Goal: Task Accomplishment & Management: Manage account settings

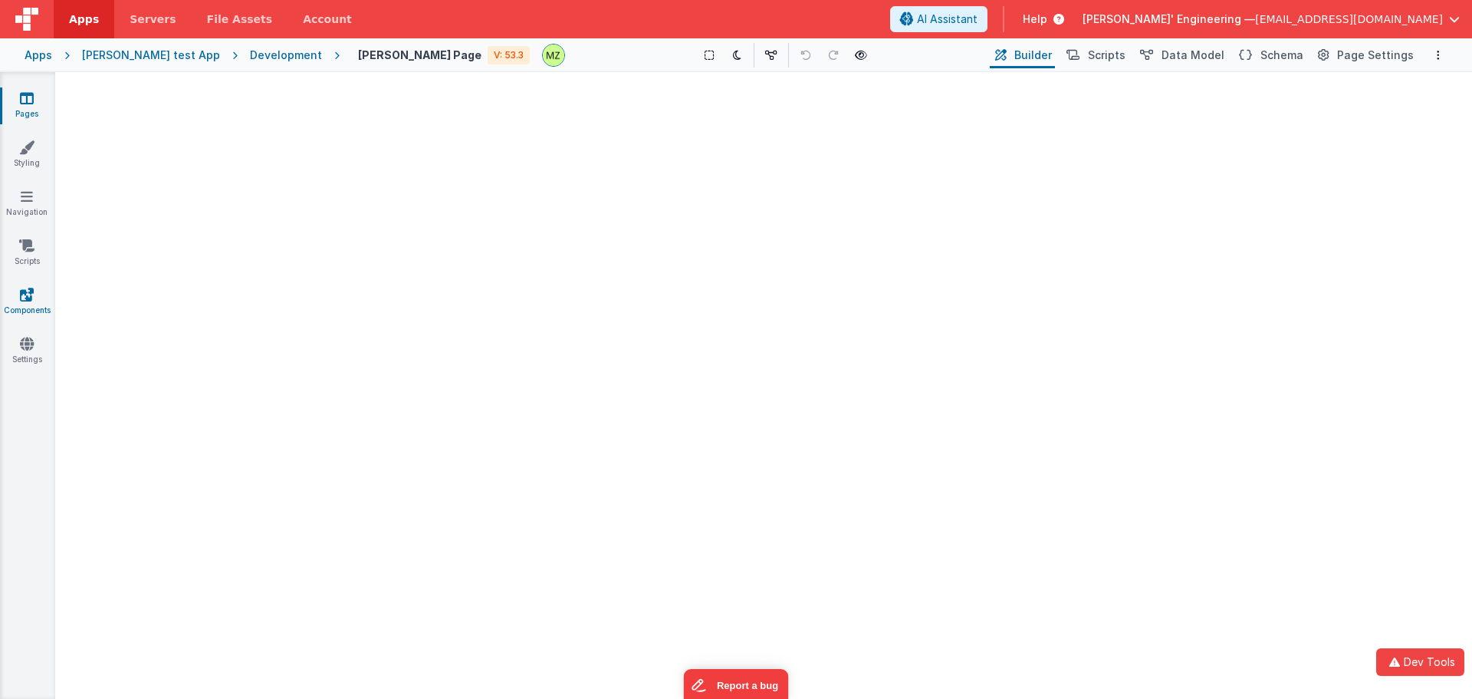
click at [32, 290] on icon at bounding box center [27, 294] width 14 height 15
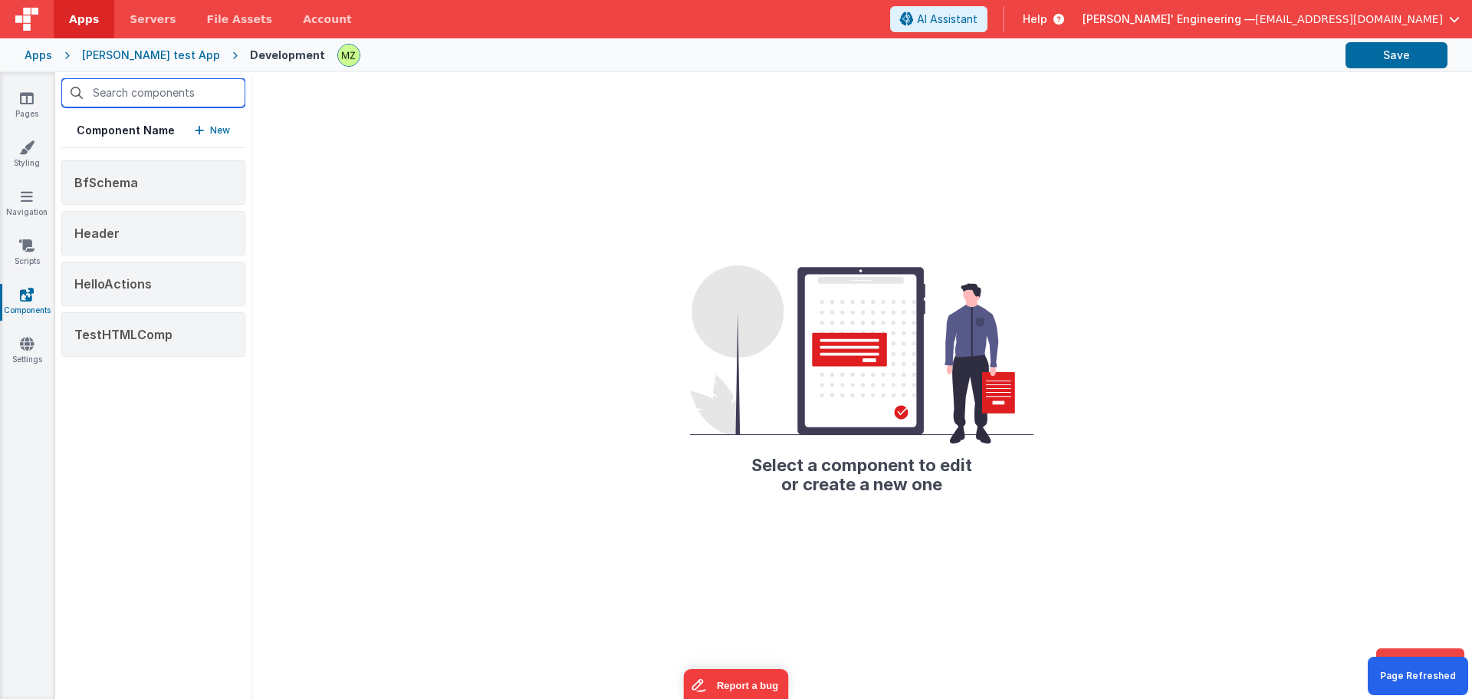
click at [142, 96] on input "text" at bounding box center [153, 92] width 184 height 29
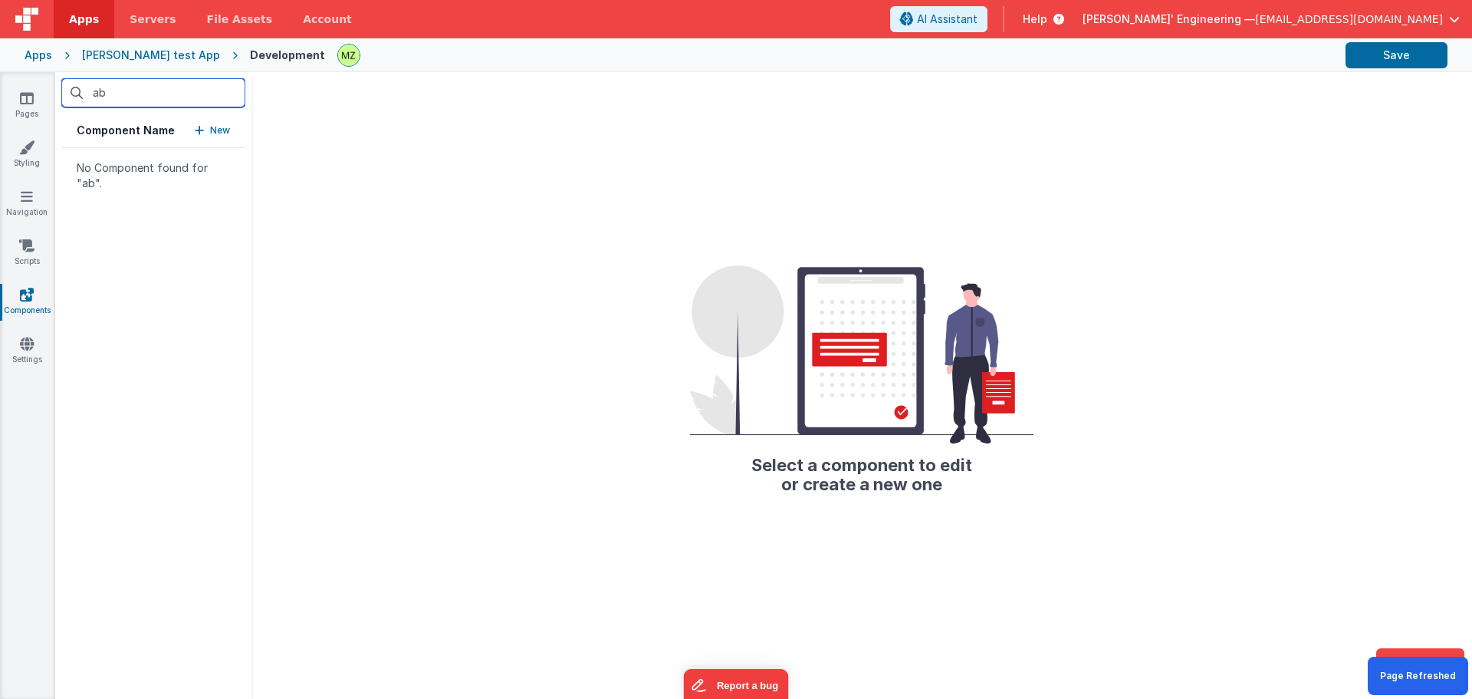
type input "abc"
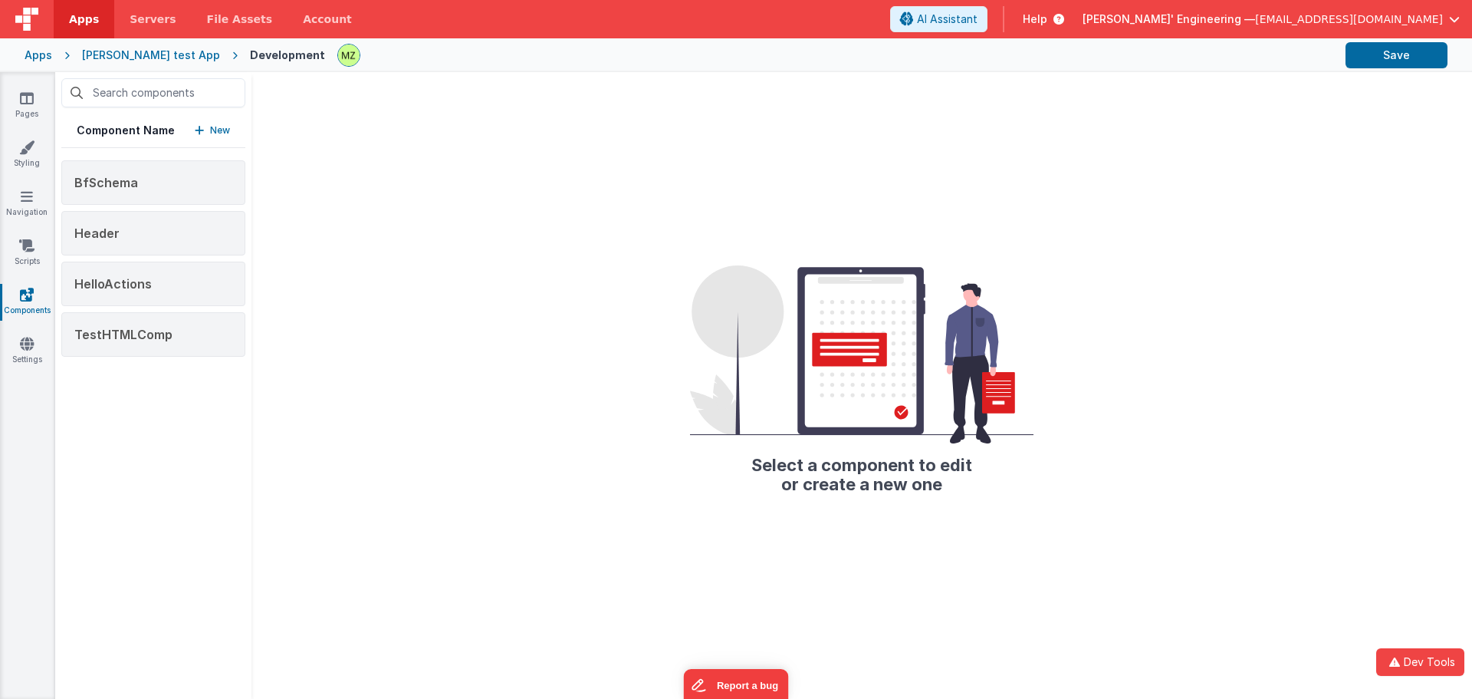
click at [84, 24] on span "Apps" at bounding box center [84, 19] width 30 height 15
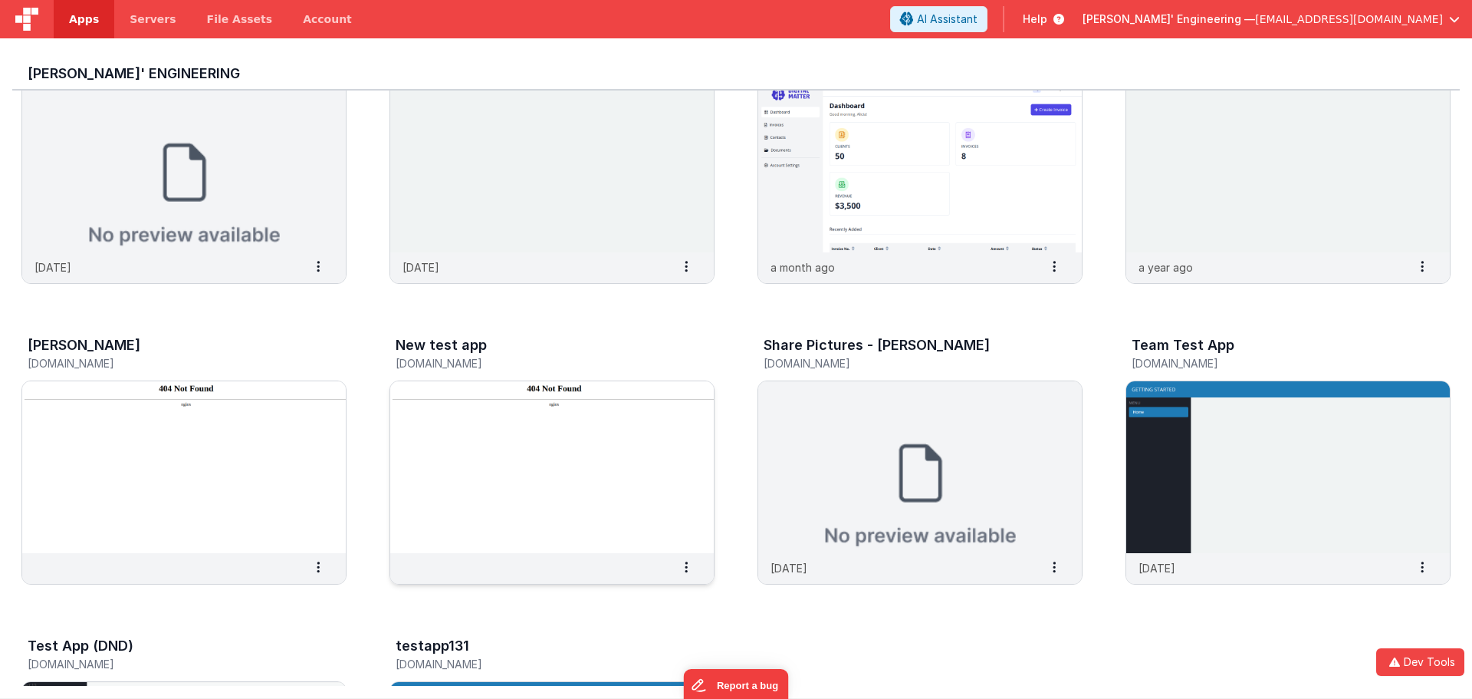
scroll to position [383, 0]
click at [252, 467] on img at bounding box center [184, 466] width 324 height 172
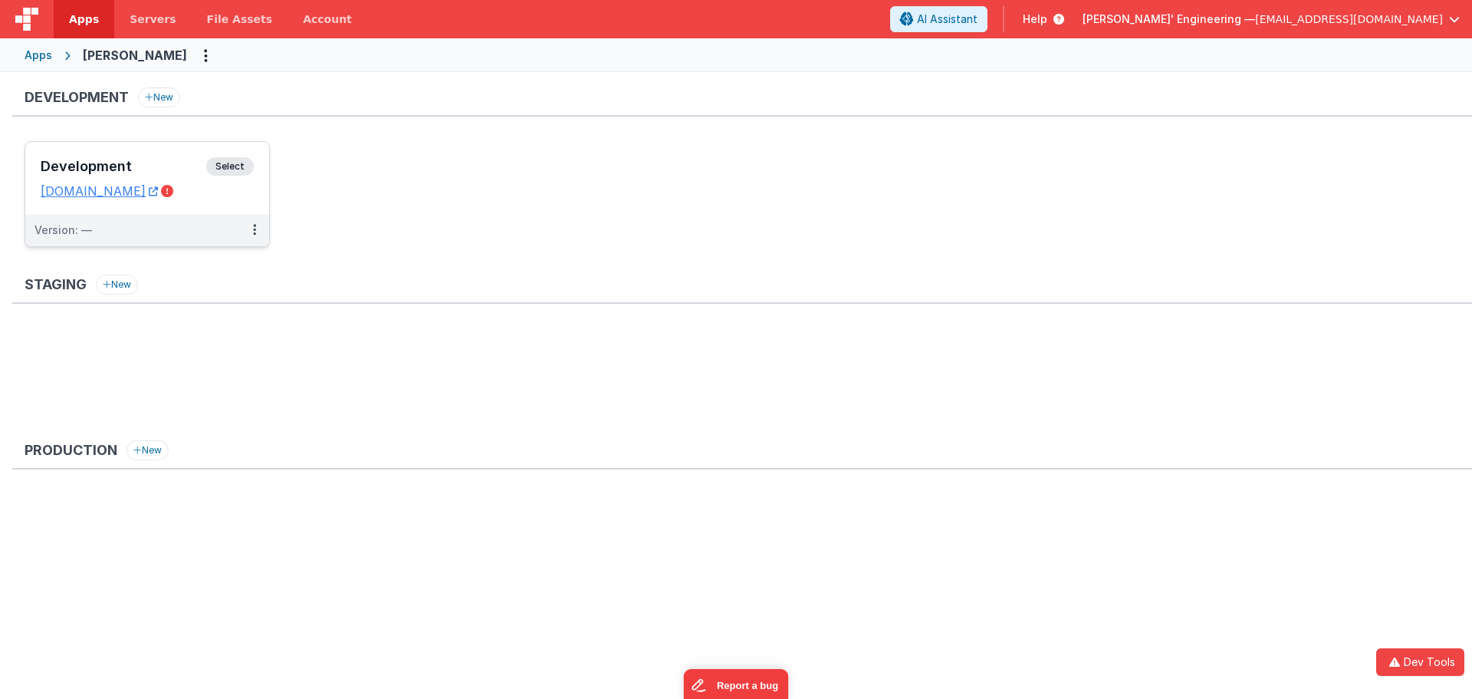
click at [229, 157] on span "Select" at bounding box center [230, 166] width 48 height 18
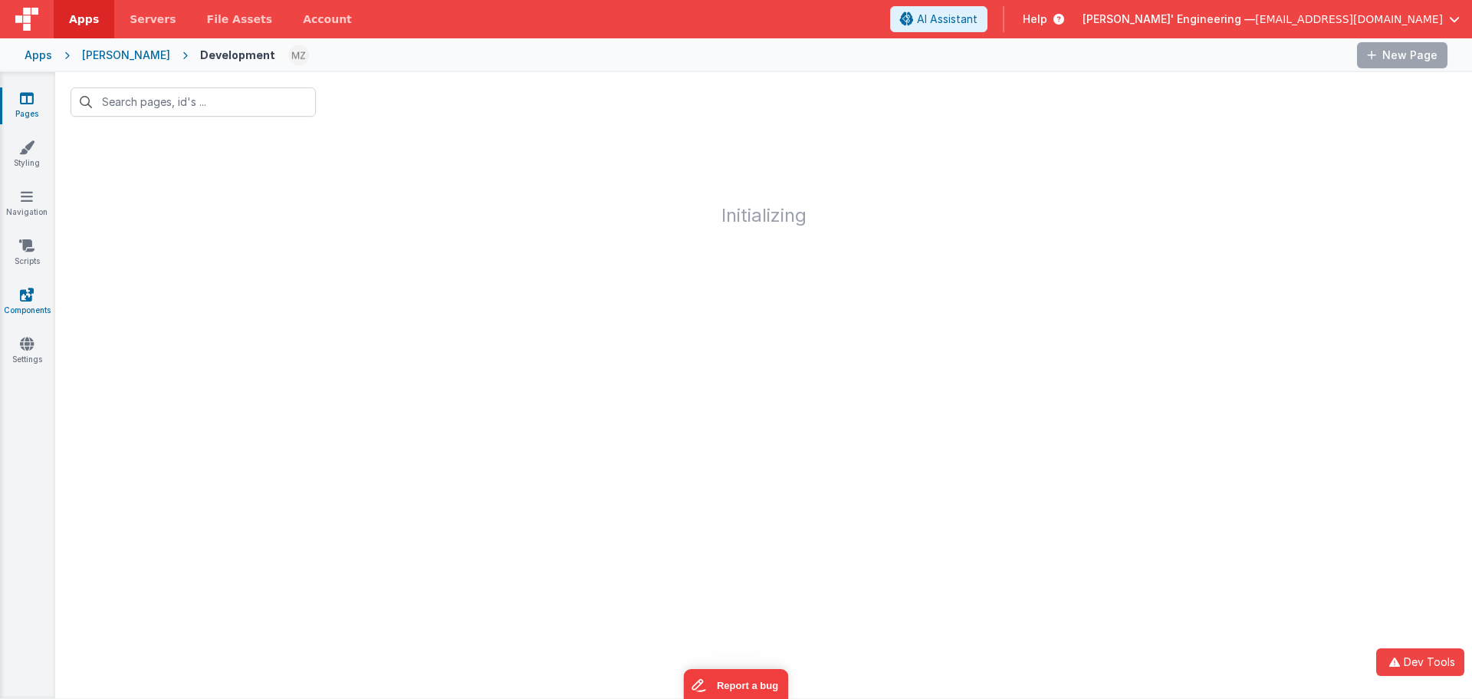
click at [32, 308] on link "Components" at bounding box center [26, 302] width 55 height 31
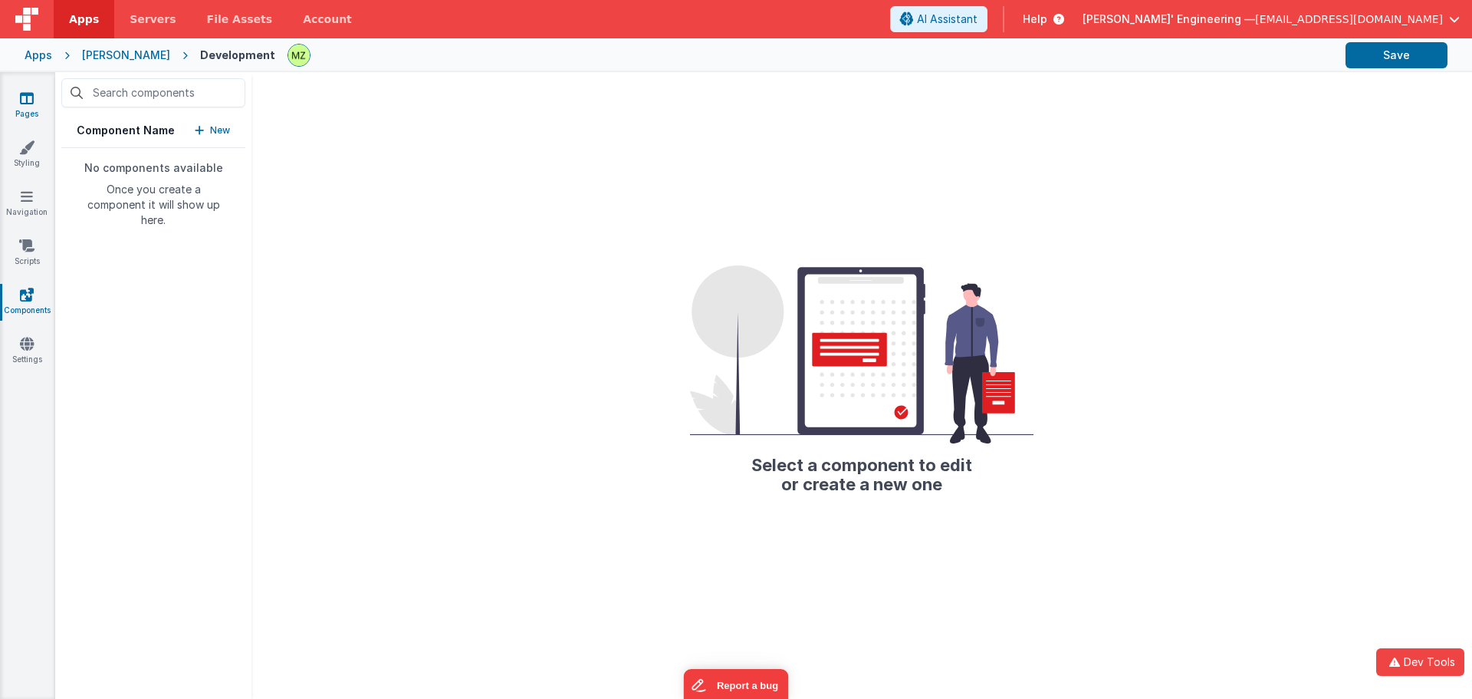
click at [18, 104] on link "Pages" at bounding box center [26, 105] width 55 height 31
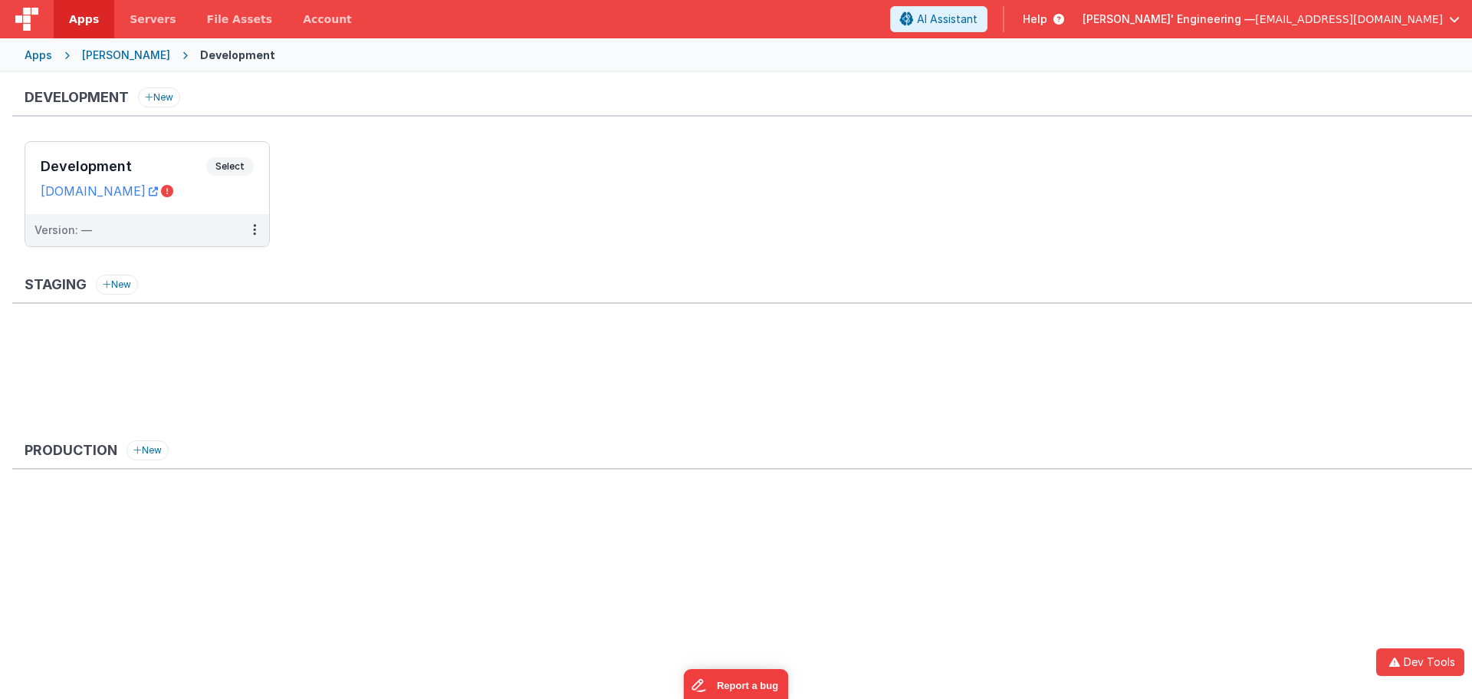
drag, startPoint x: 135, startPoint y: 538, endPoint x: 143, endPoint y: 536, distance: 8.7
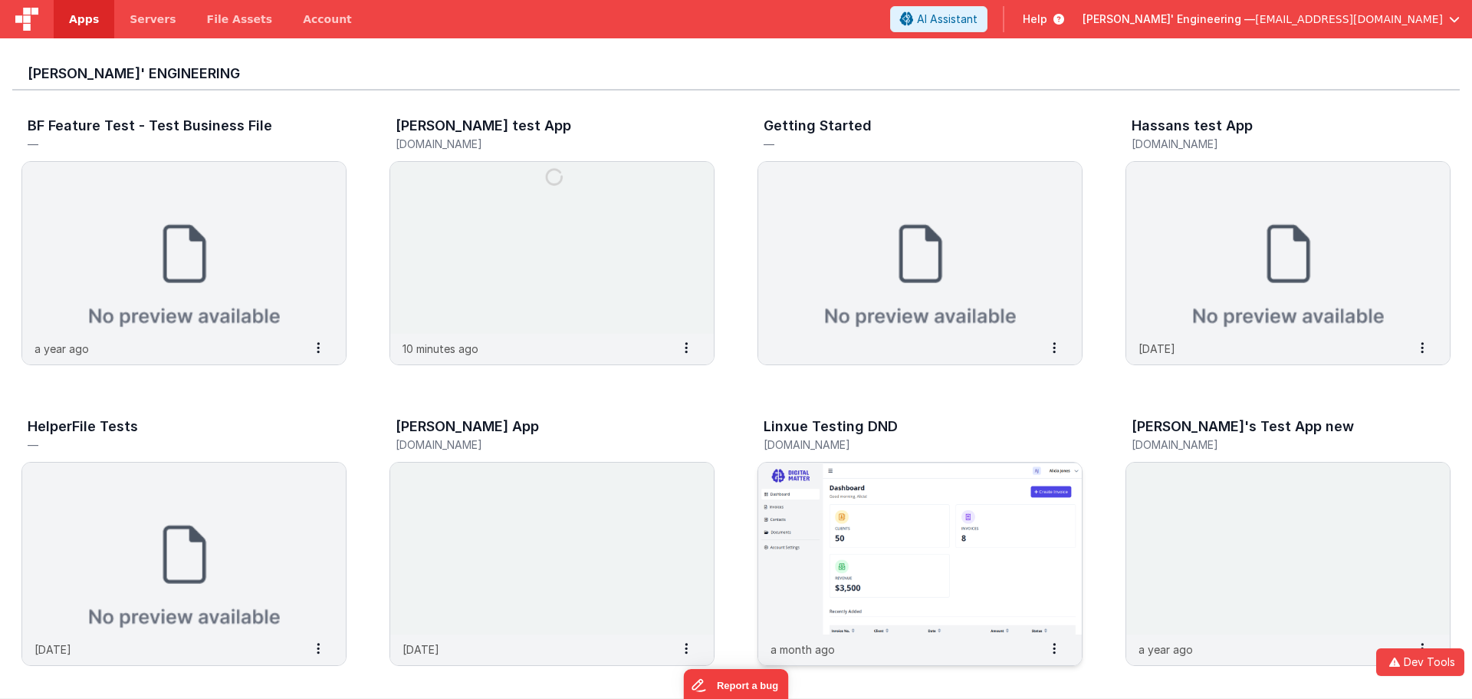
drag, startPoint x: 1063, startPoint y: 594, endPoint x: 1081, endPoint y: 593, distance: 17.7
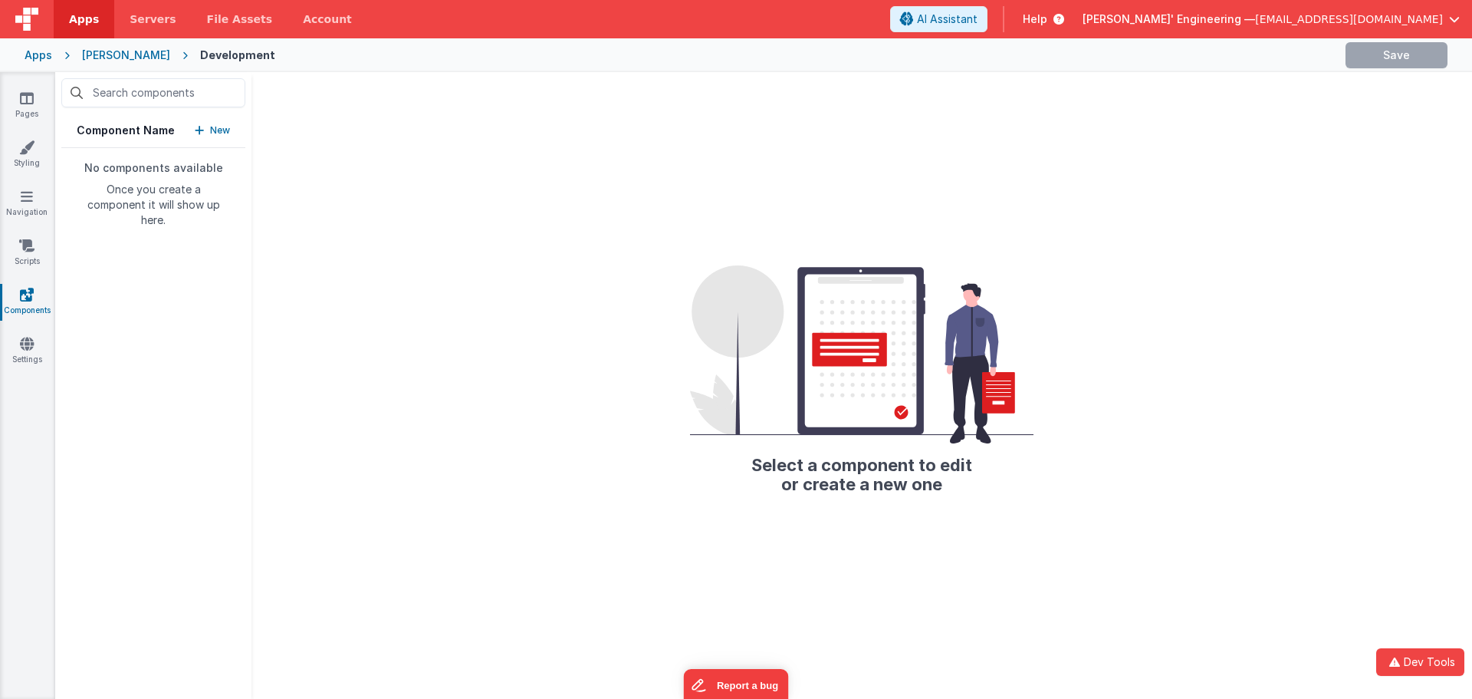
drag, startPoint x: 959, startPoint y: 594, endPoint x: 962, endPoint y: 587, distance: 8.0
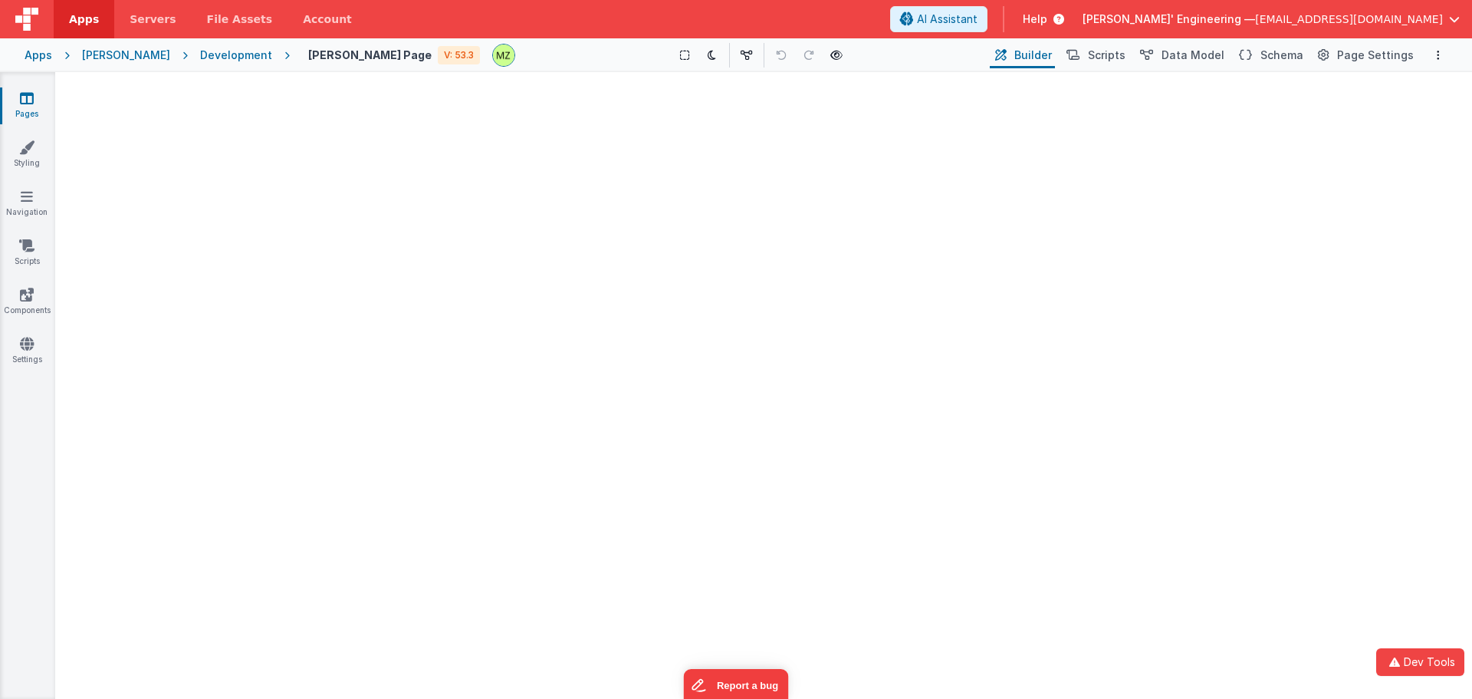
click at [352, 278] on div at bounding box center [763, 385] width 1417 height 627
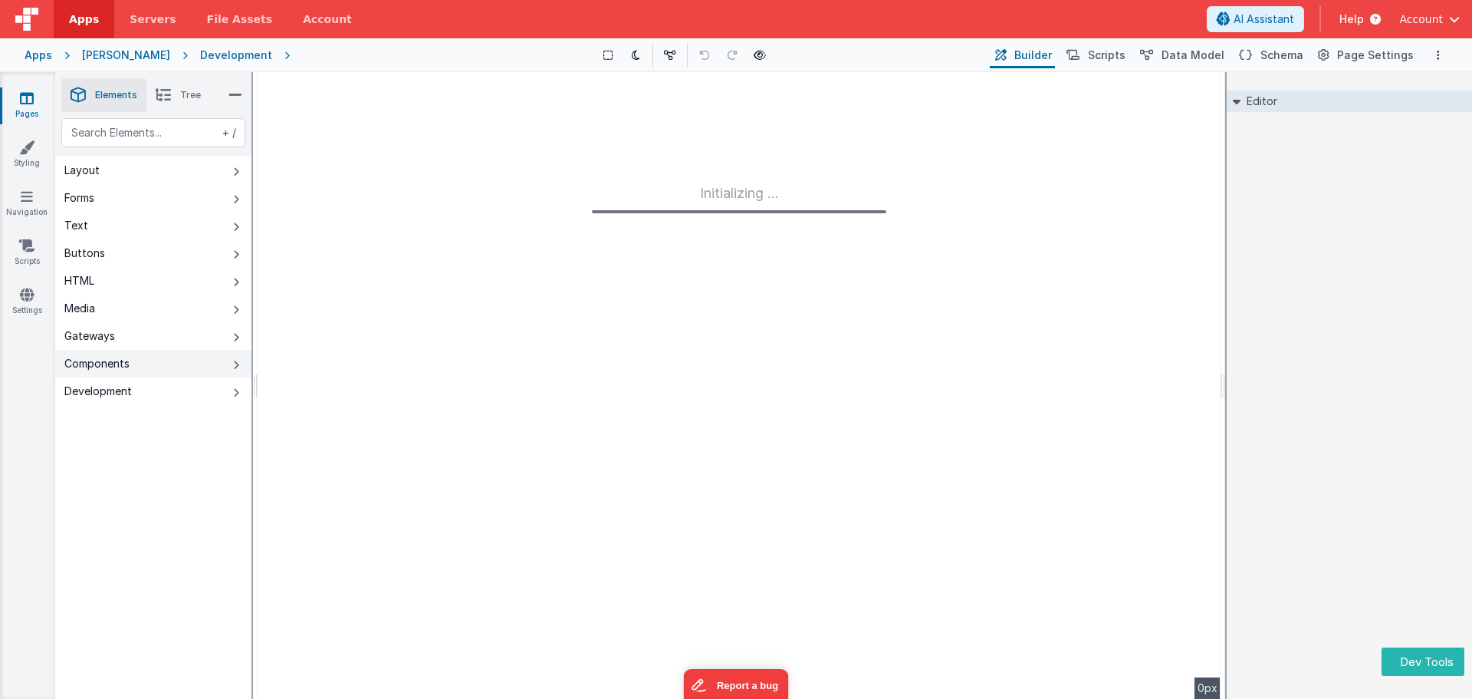
click at [140, 367] on button "Components" at bounding box center [153, 364] width 196 height 28
click at [140, 368] on button "Components" at bounding box center [153, 364] width 196 height 28
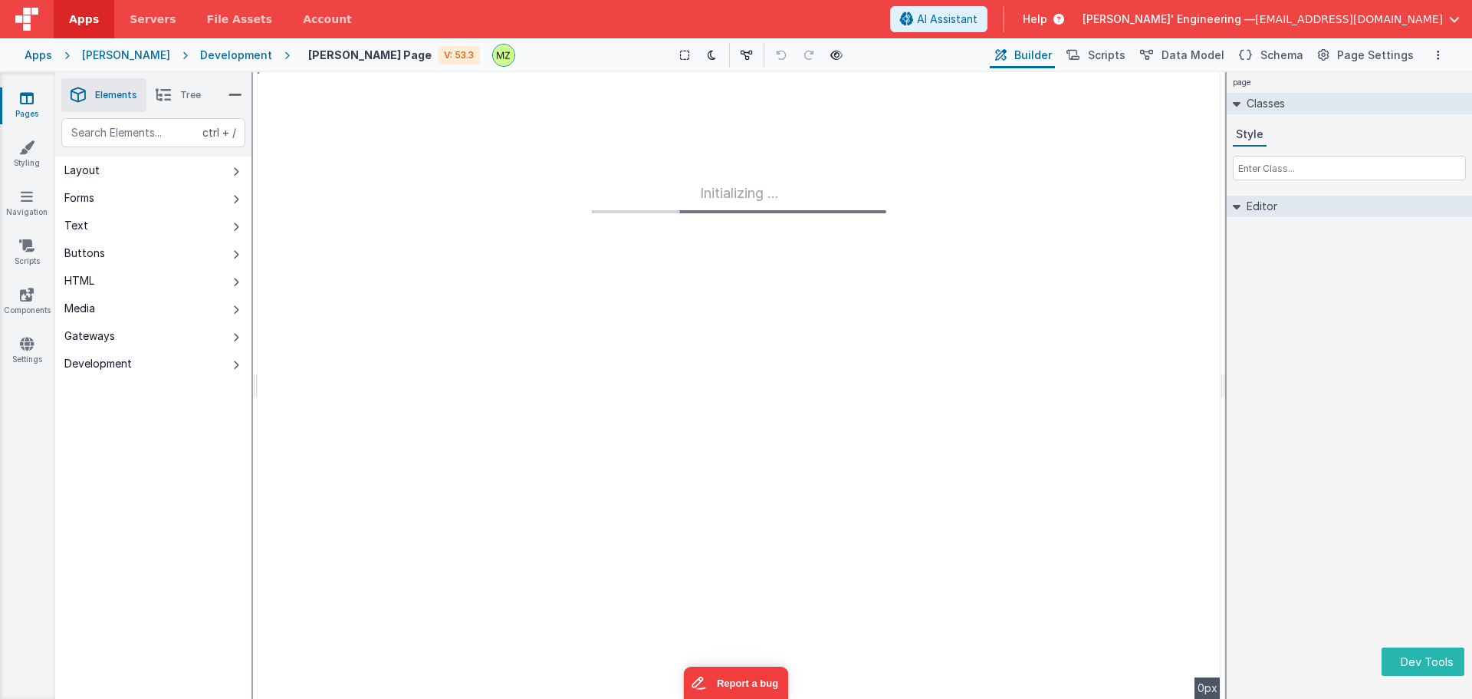
click at [159, 568] on div "ctrl + / Layout Forms Text Buttons HTML Media Gateways Development Page Page Bo…" at bounding box center [153, 444] width 196 height 653
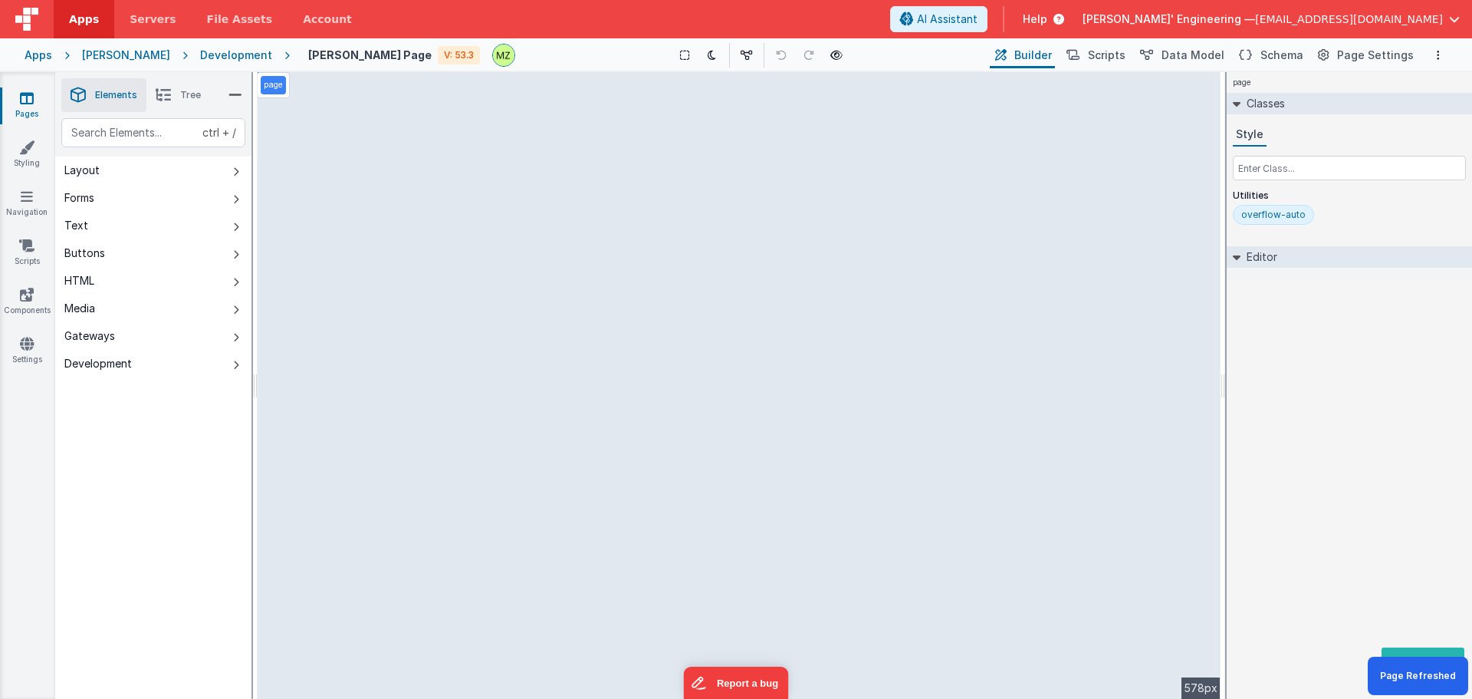
click at [220, 53] on div "Development" at bounding box center [236, 55] width 72 height 15
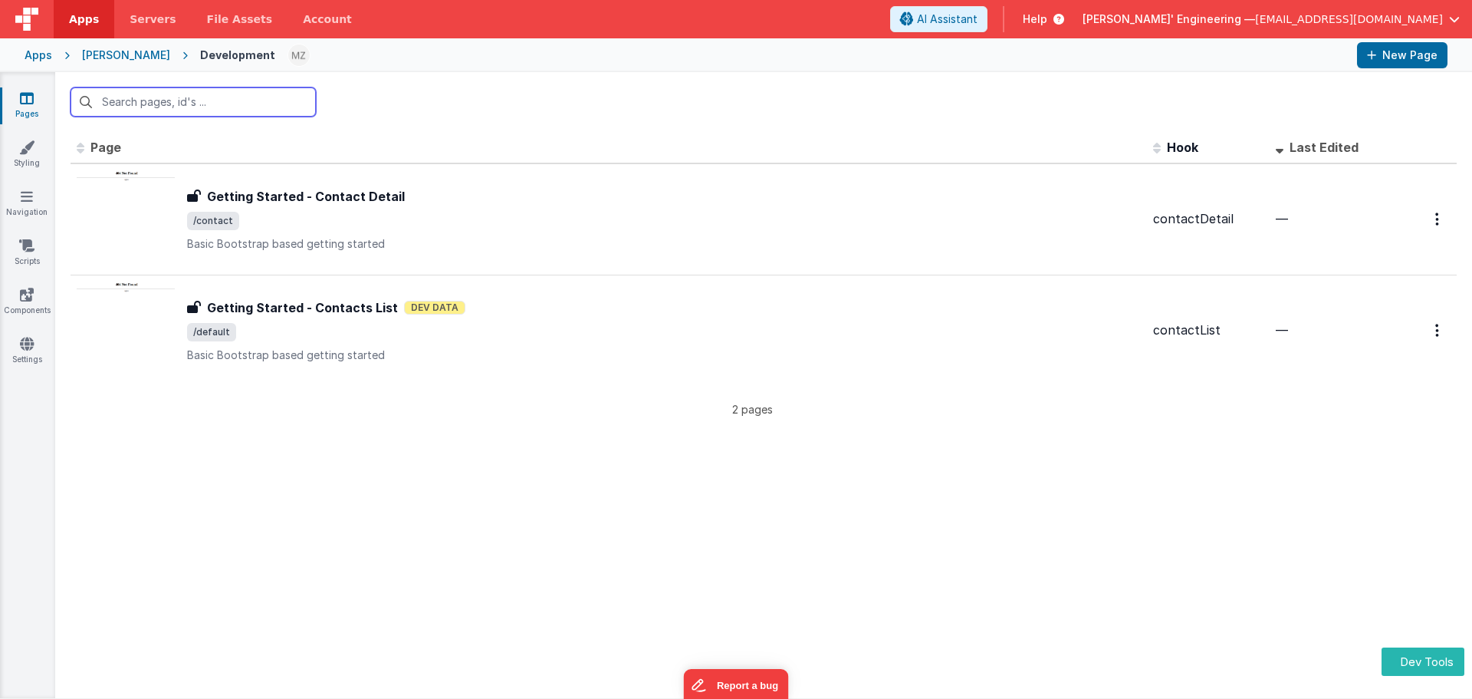
click at [225, 98] on input "text" at bounding box center [193, 101] width 245 height 29
click at [77, 6] on link "Apps" at bounding box center [84, 19] width 61 height 38
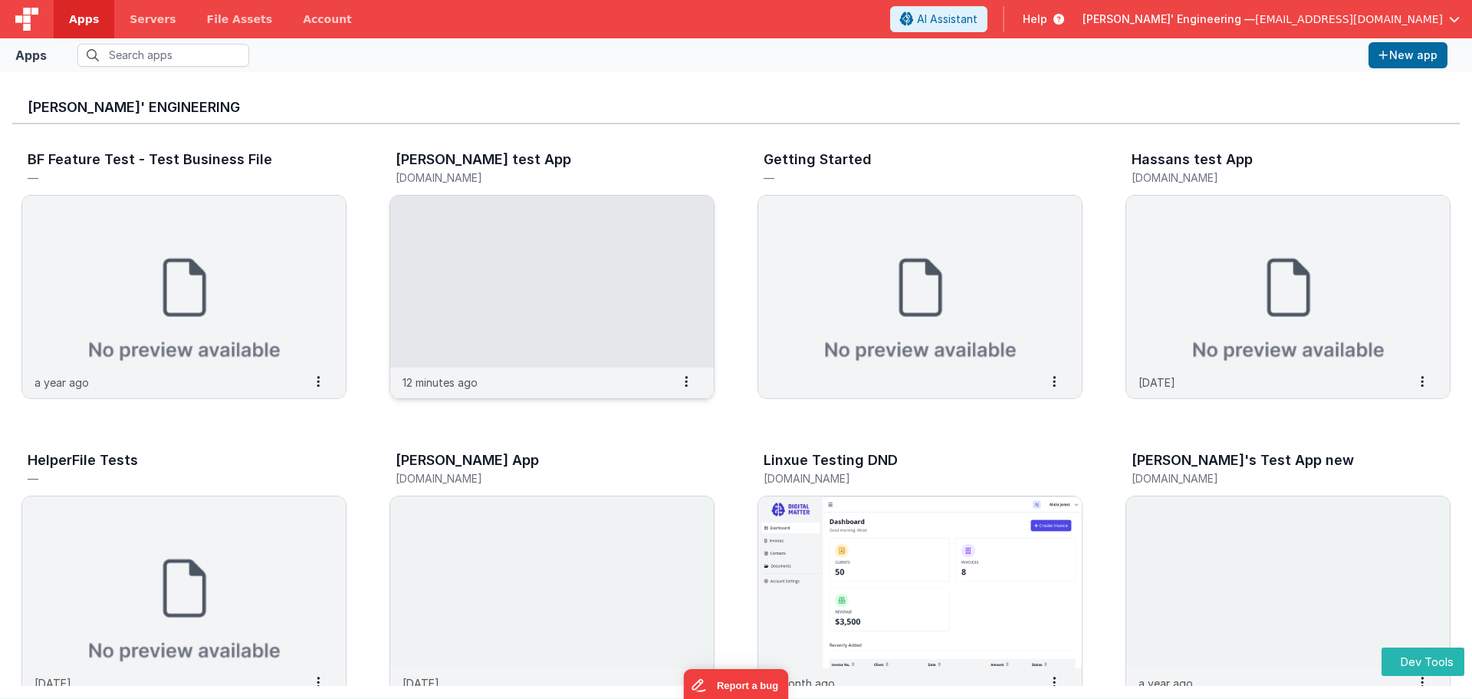
click at [462, 292] on img at bounding box center [552, 282] width 324 height 172
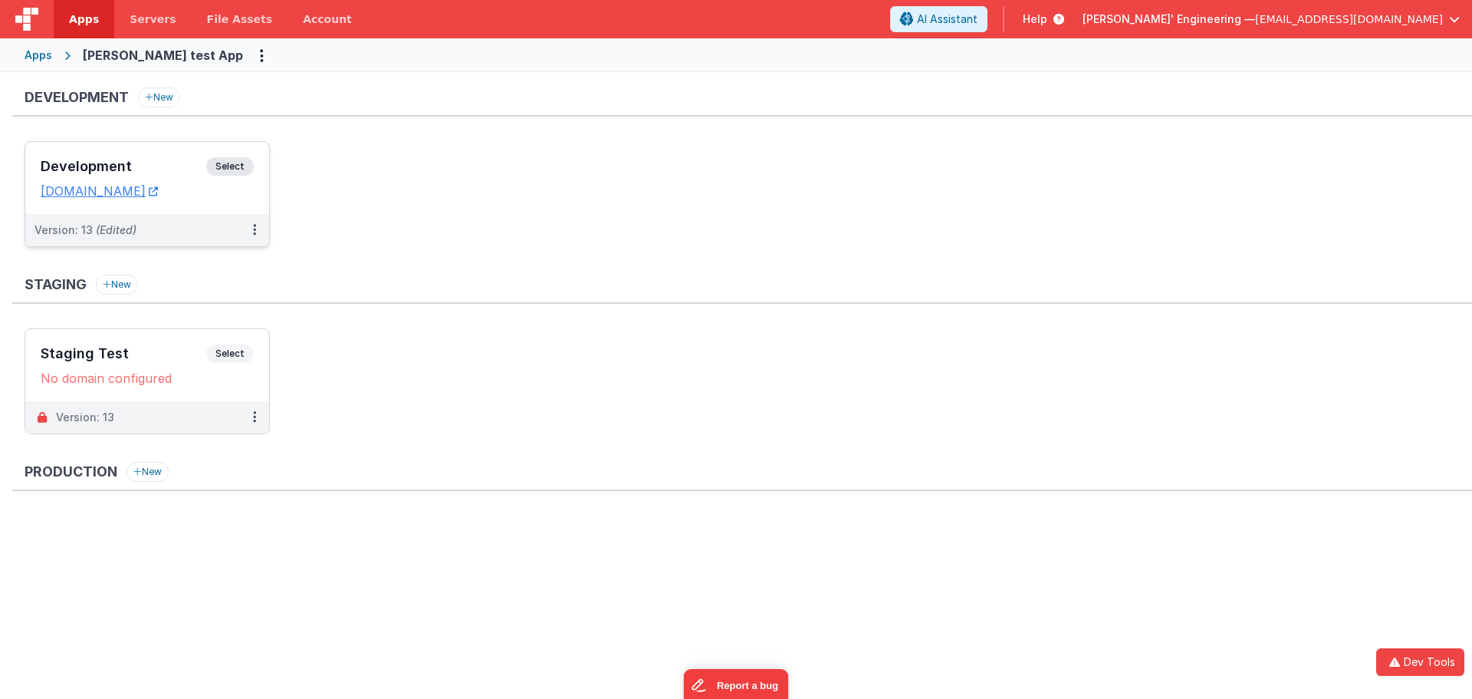
click at [245, 165] on span "Select" at bounding box center [230, 166] width 48 height 18
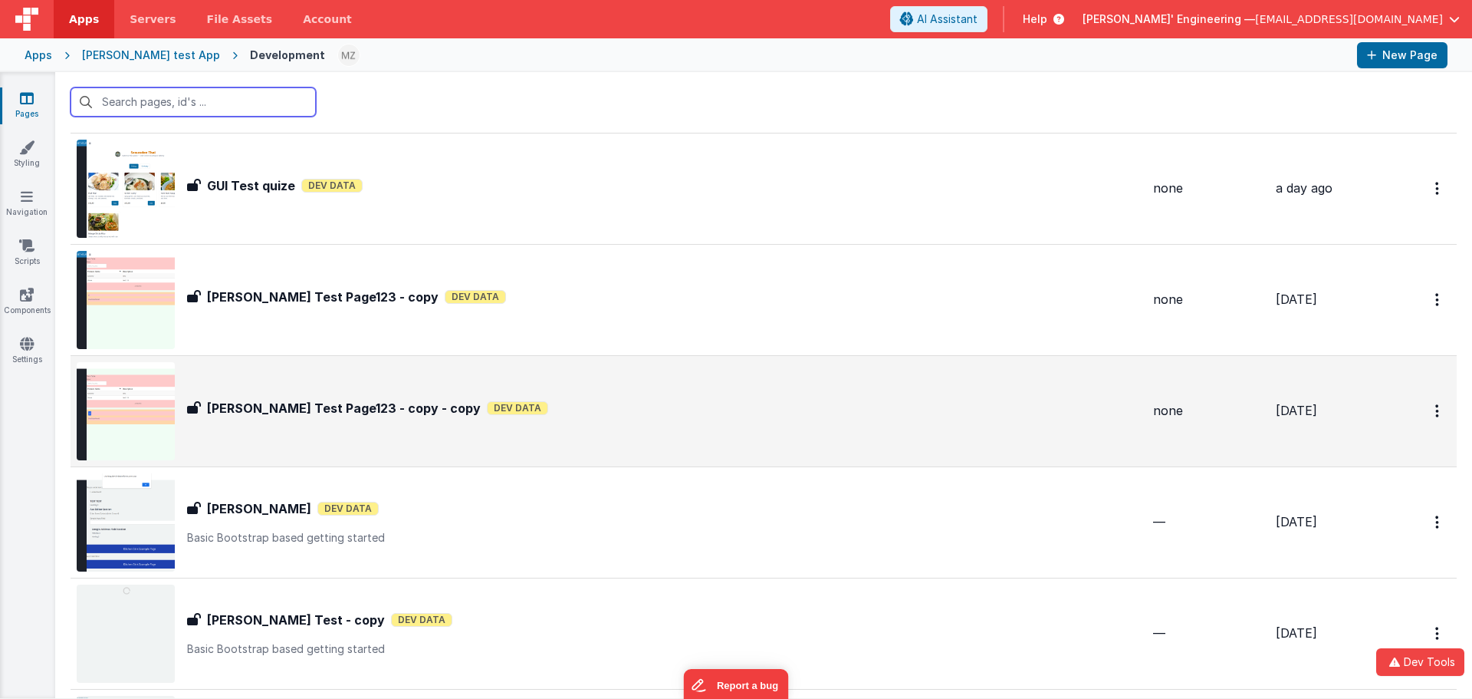
scroll to position [153, 0]
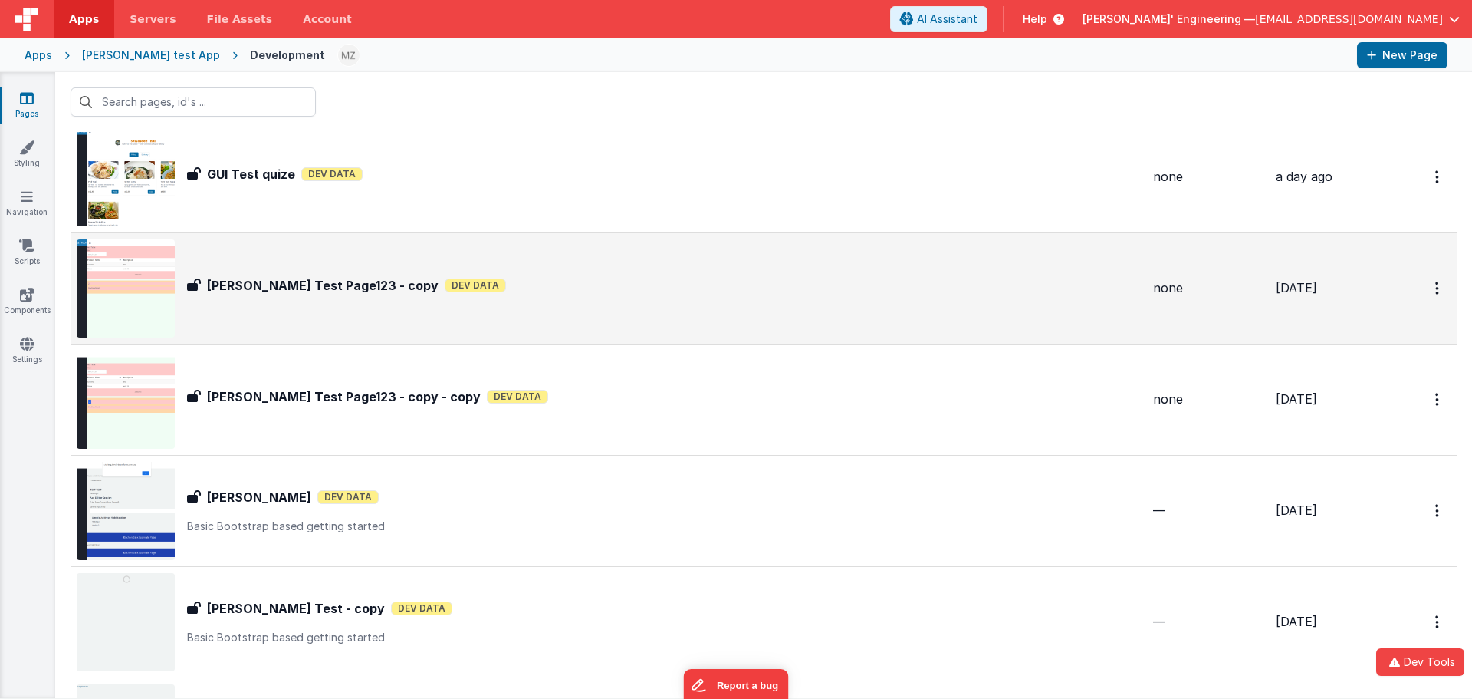
click at [350, 317] on div "Mikes Test Page123 - copy Mikes Test Page123 - copy Dev Data" at bounding box center [609, 288] width 1064 height 98
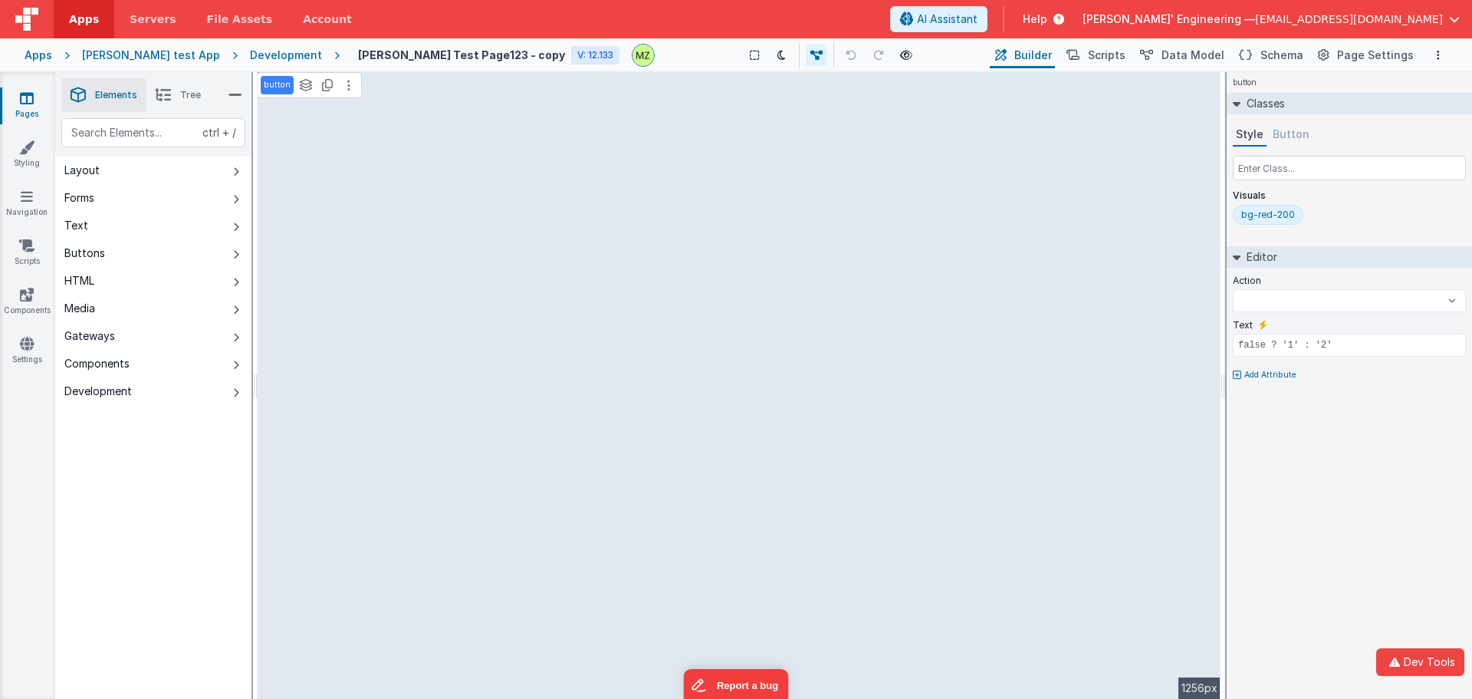
select select
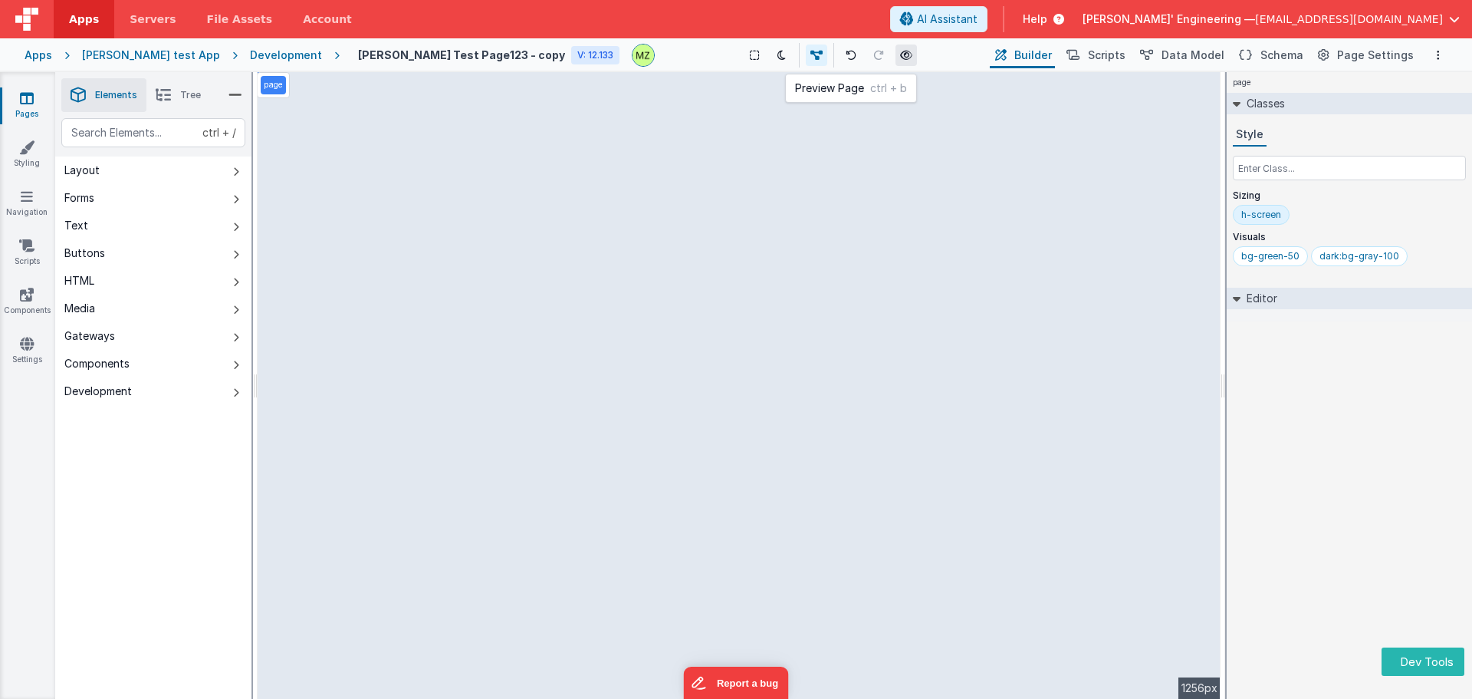
click at [900, 58] on icon at bounding box center [906, 55] width 12 height 11
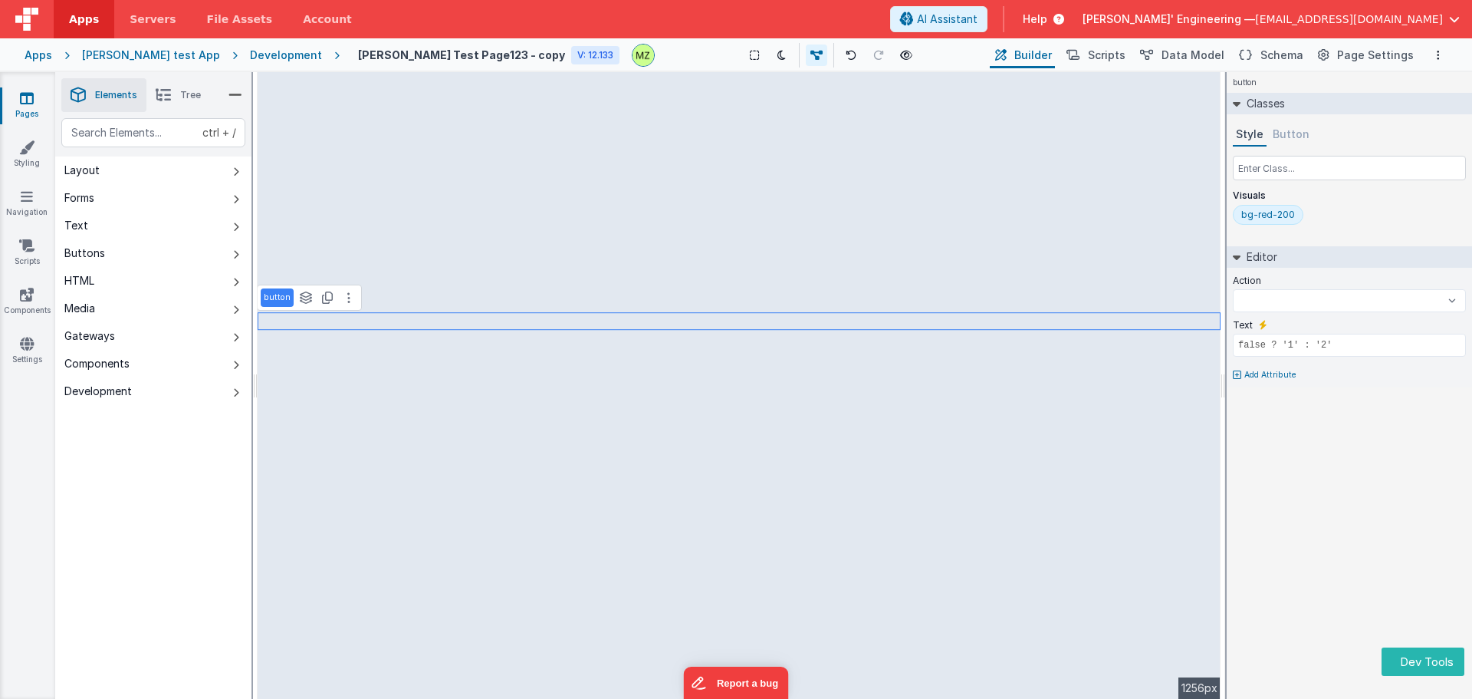
select select
type input "dataTable"
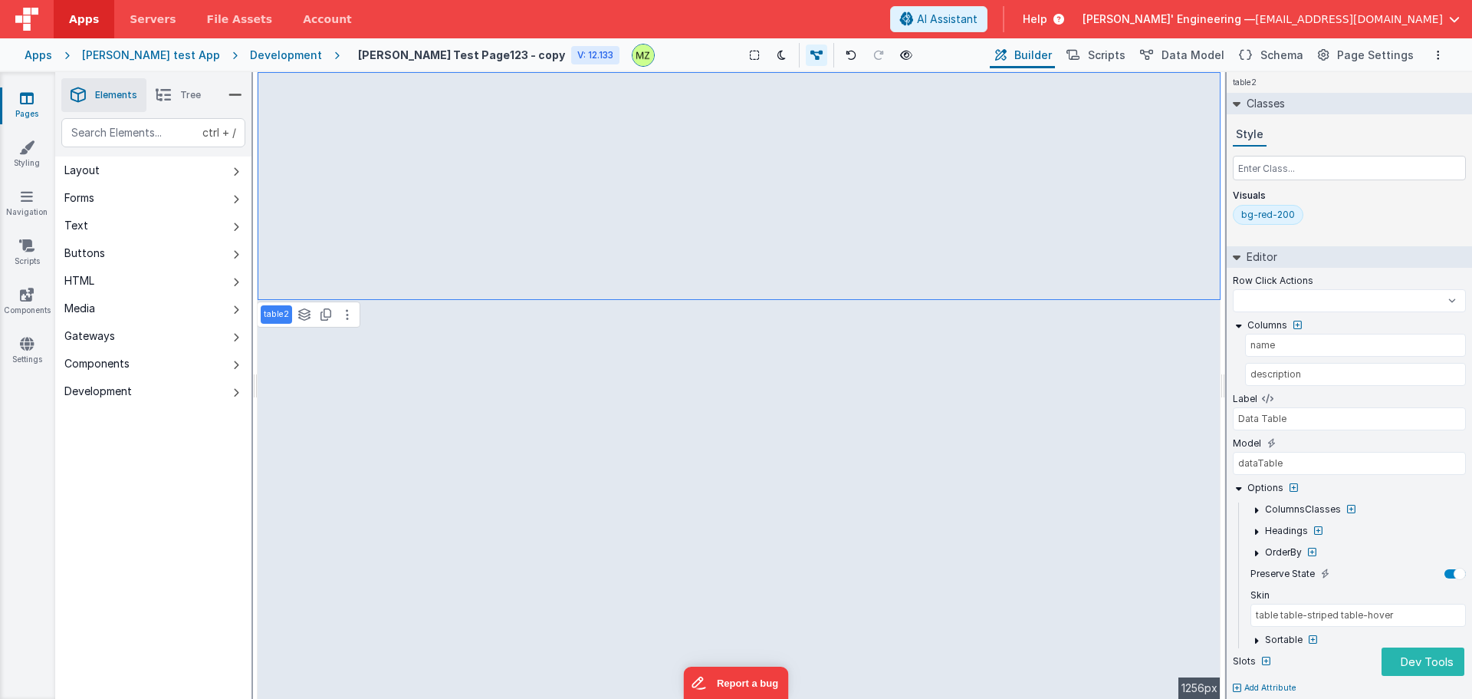
click at [165, 95] on icon at bounding box center [163, 94] width 15 height 21
select select
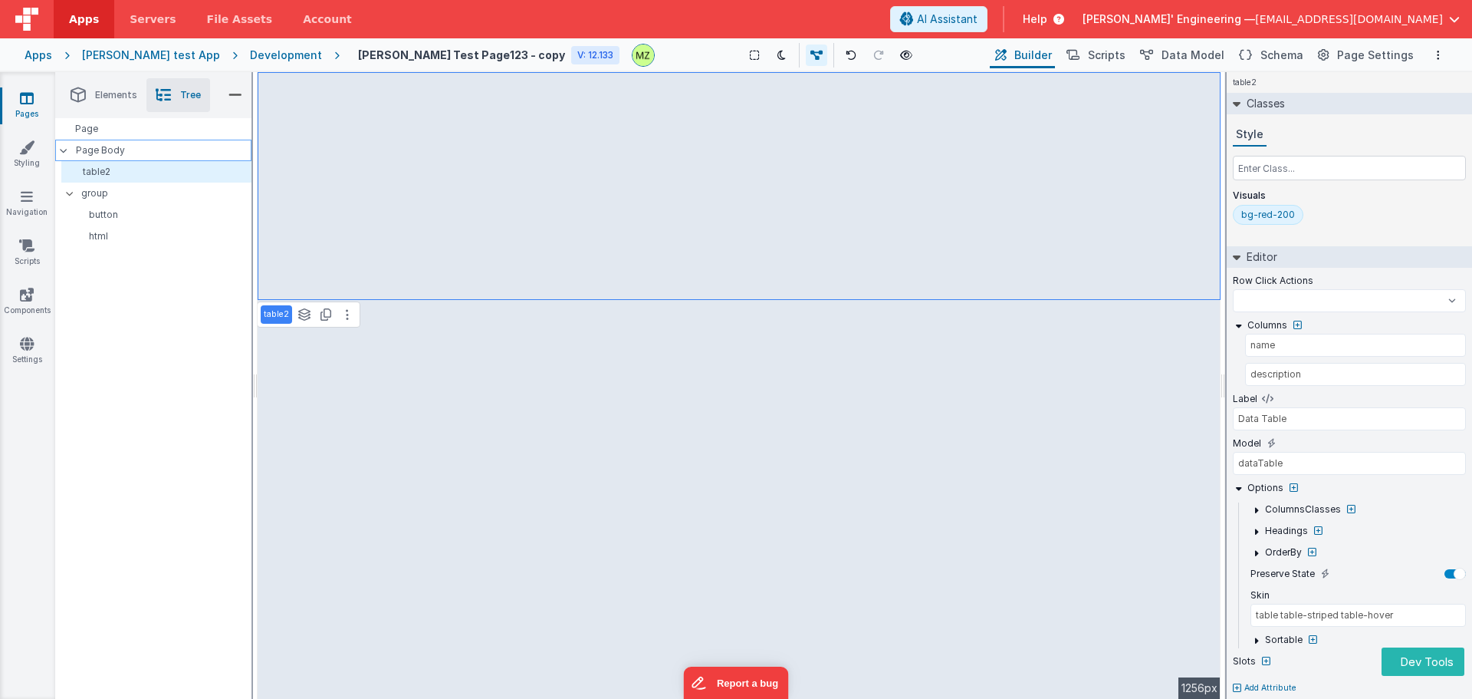
click at [144, 150] on p "Page Body" at bounding box center [164, 150] width 176 height 12
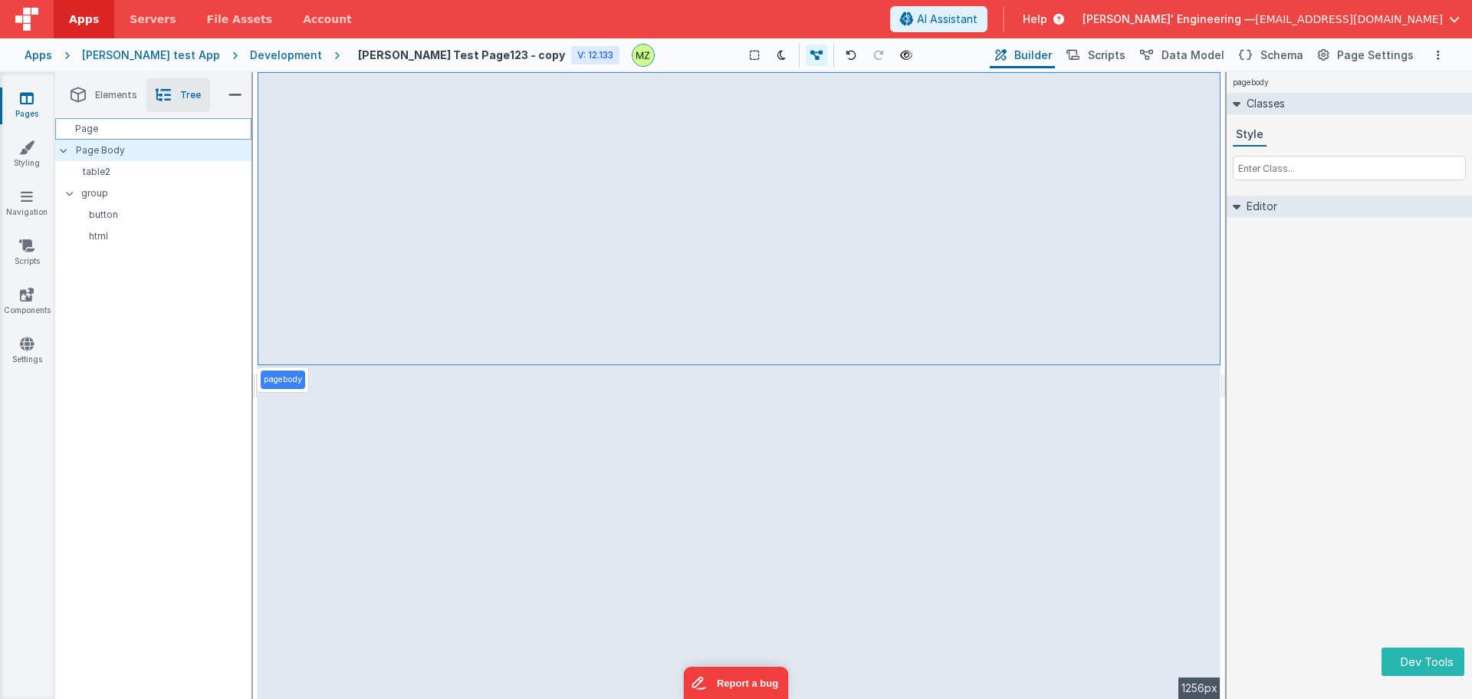
click at [136, 128] on div "Page" at bounding box center [153, 128] width 196 height 21
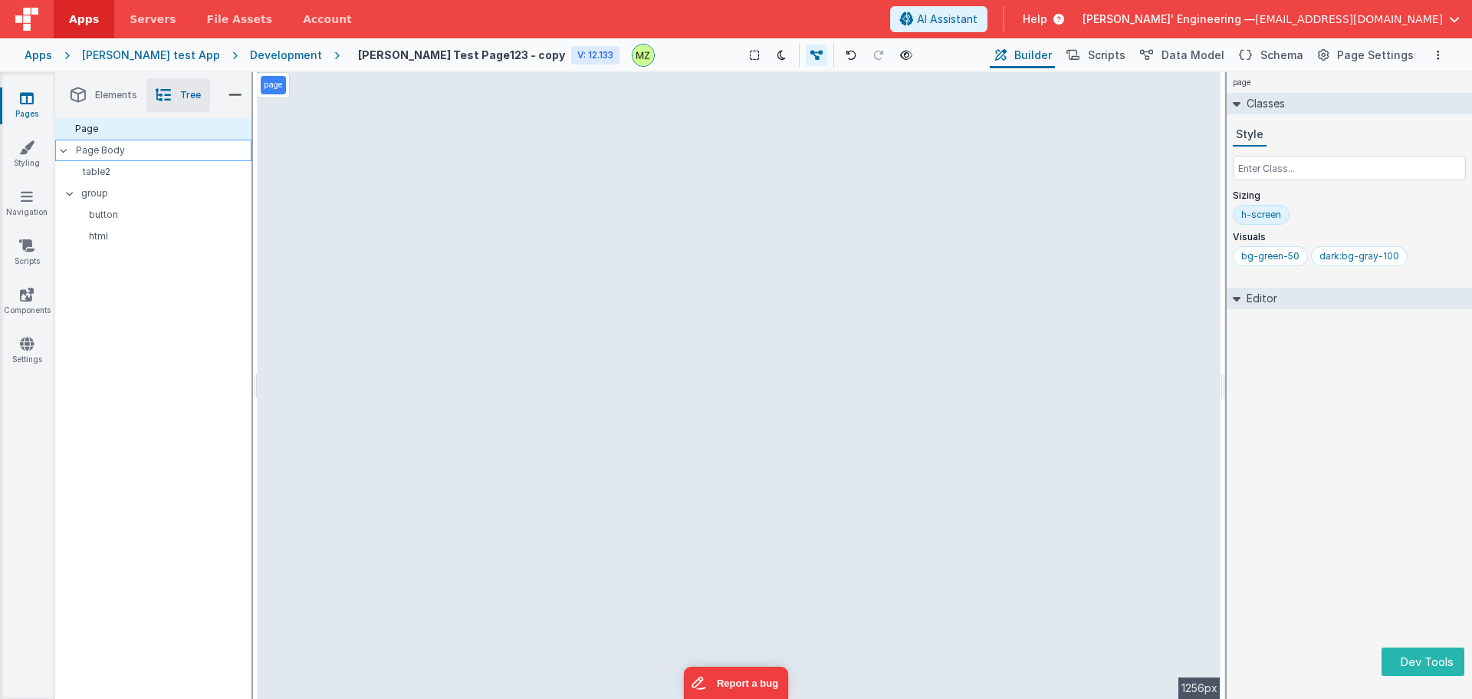
click at [144, 145] on p "Page Body" at bounding box center [164, 150] width 176 height 12
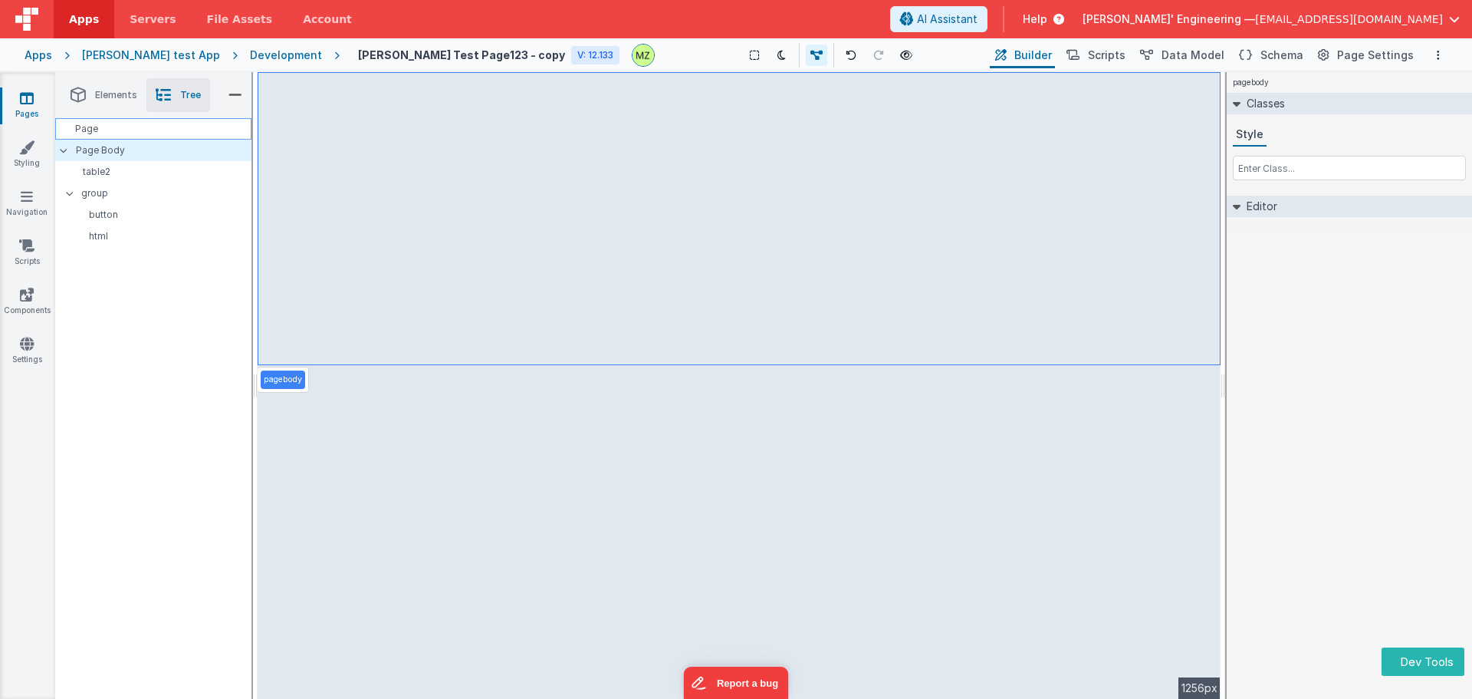
click at [140, 132] on div "Page" at bounding box center [153, 128] width 196 height 21
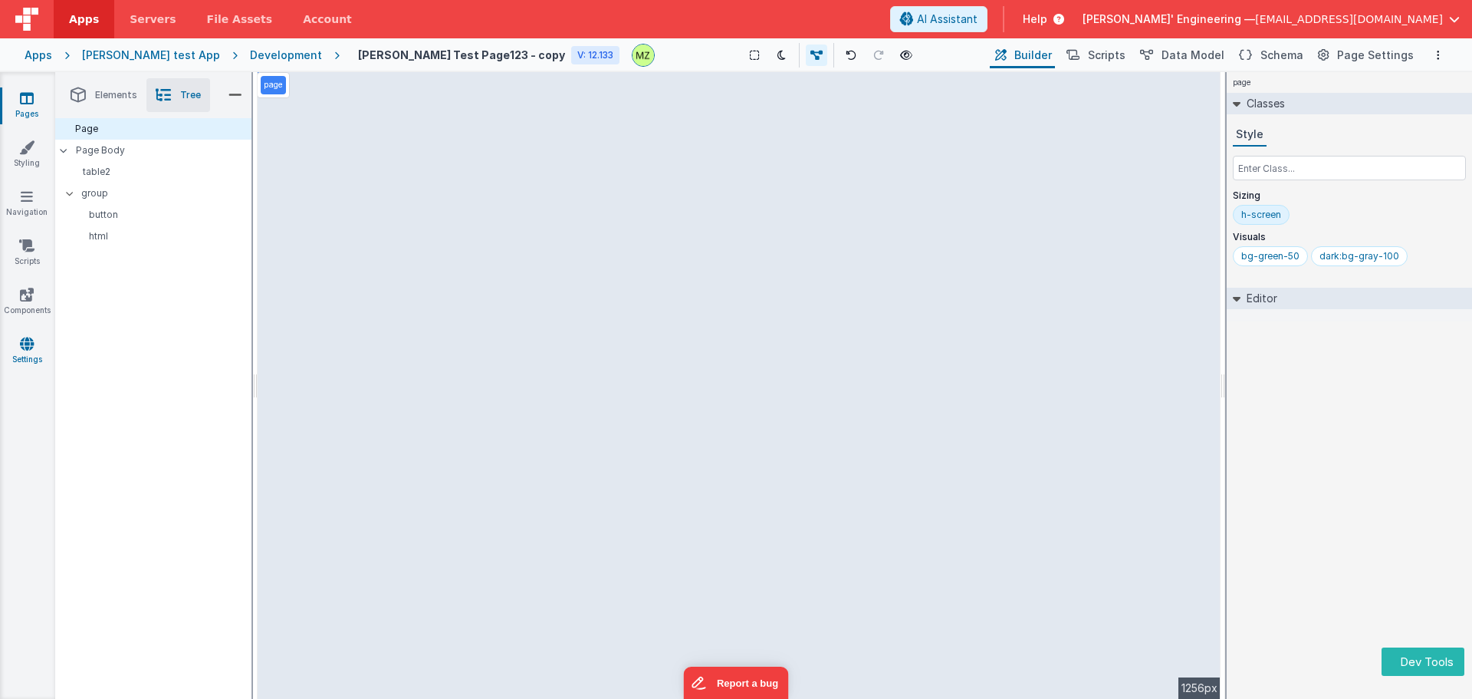
click at [25, 349] on icon at bounding box center [27, 343] width 14 height 15
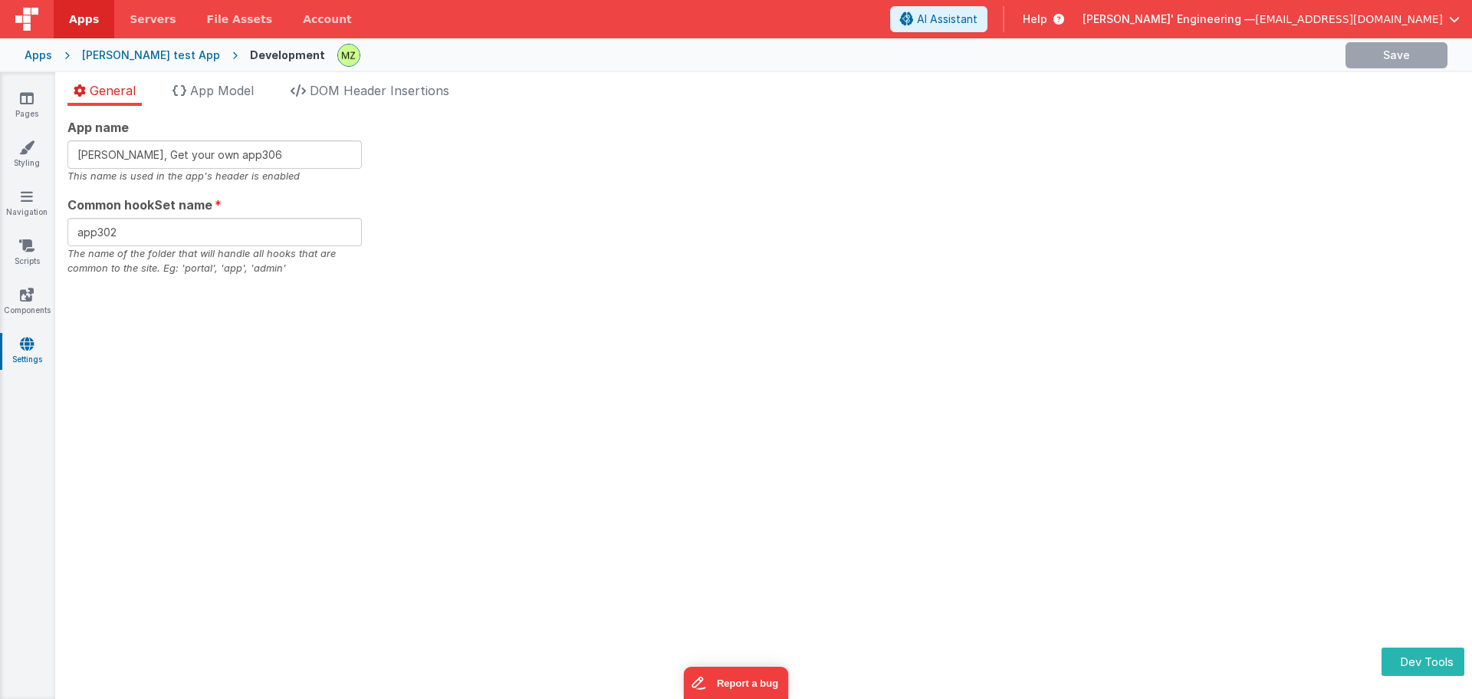
click at [359, 77] on div "General App Model DOM Header Insertions App name Charles GUI, Get your own app3…" at bounding box center [763, 385] width 1417 height 627
click at [370, 84] on span "DOM Header Insertions" at bounding box center [380, 90] width 140 height 15
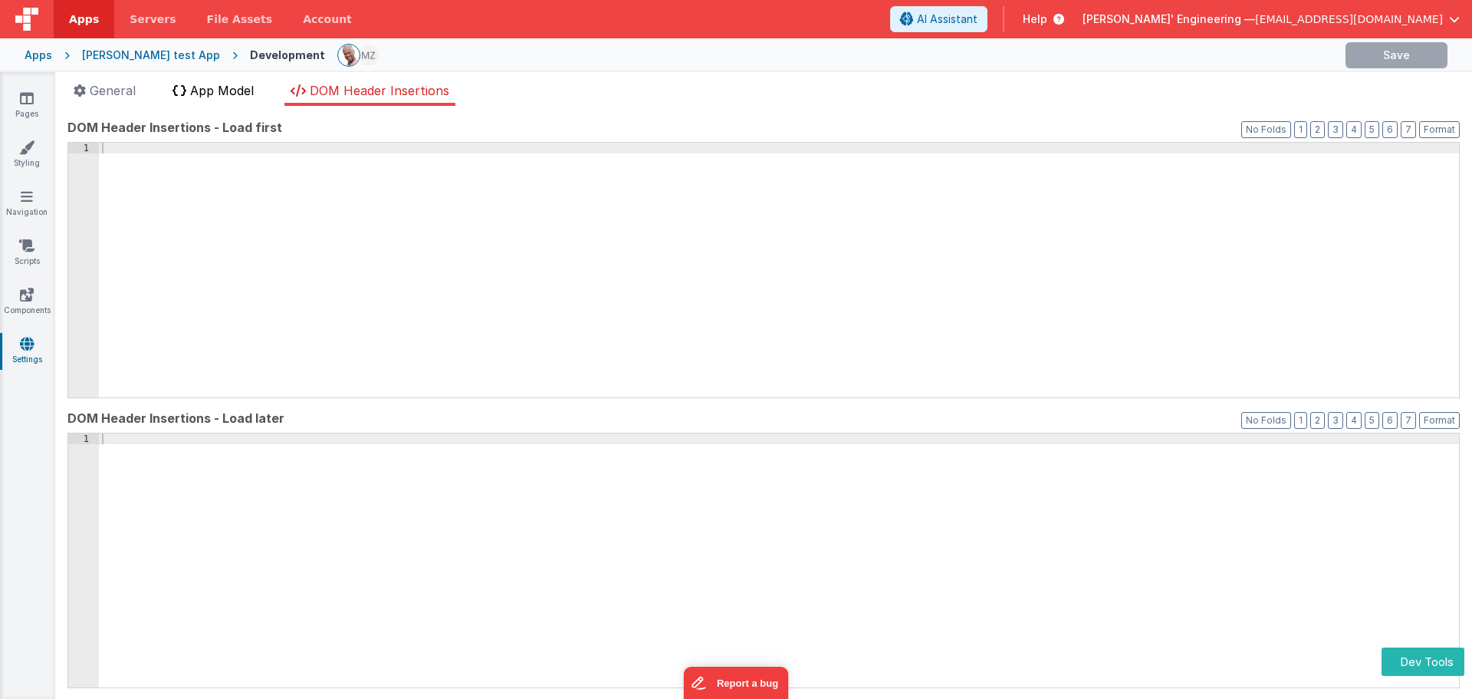
click at [232, 96] on span "App Model" at bounding box center [222, 90] width 64 height 15
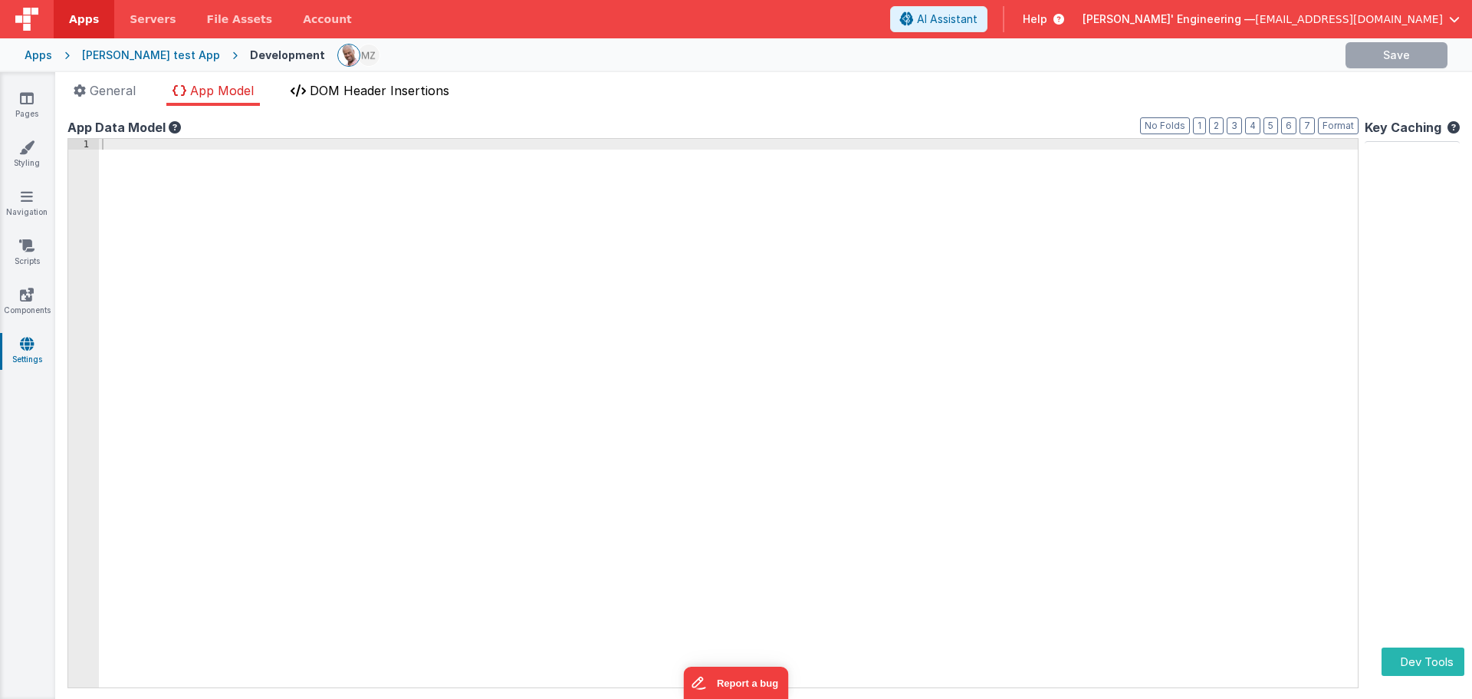
click at [314, 87] on span "DOM Header Insertions" at bounding box center [380, 90] width 140 height 15
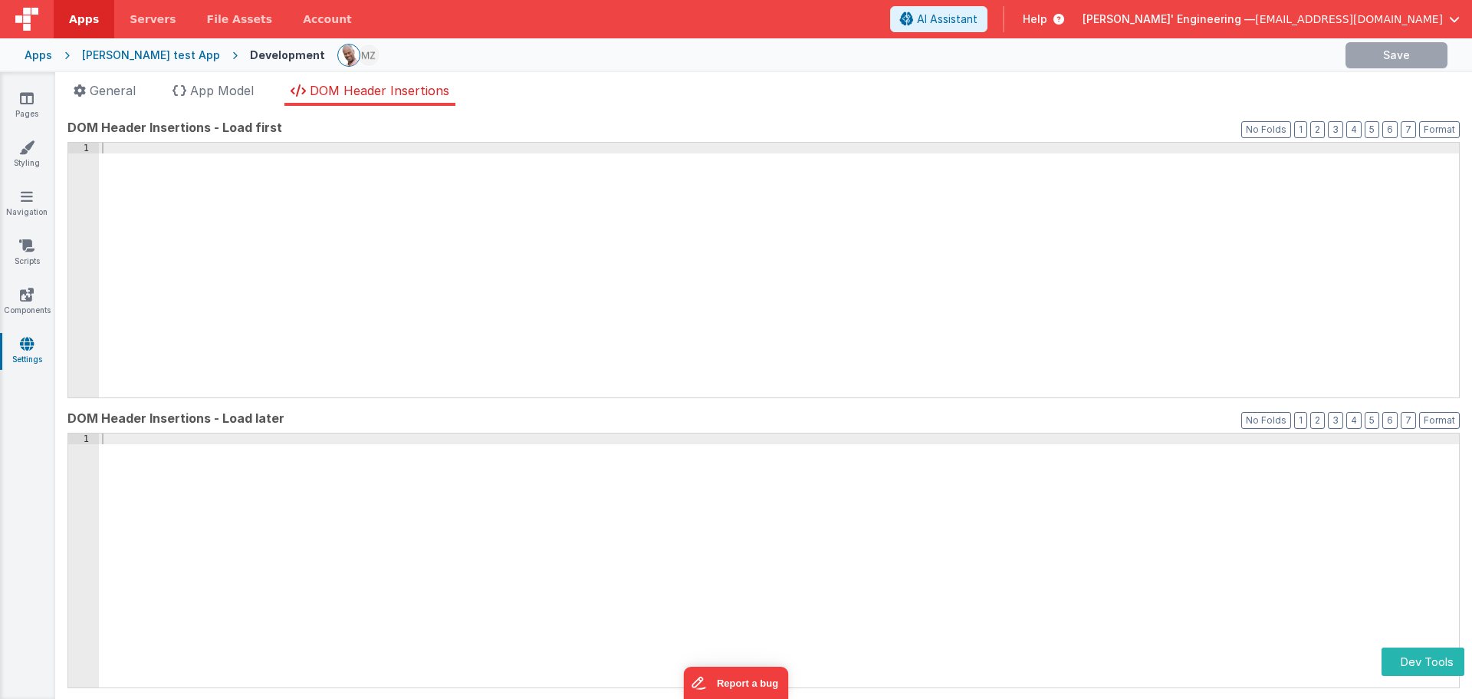
click at [498, 94] on ul "General App Model DOM Header Insertions" at bounding box center [763, 93] width 1417 height 25
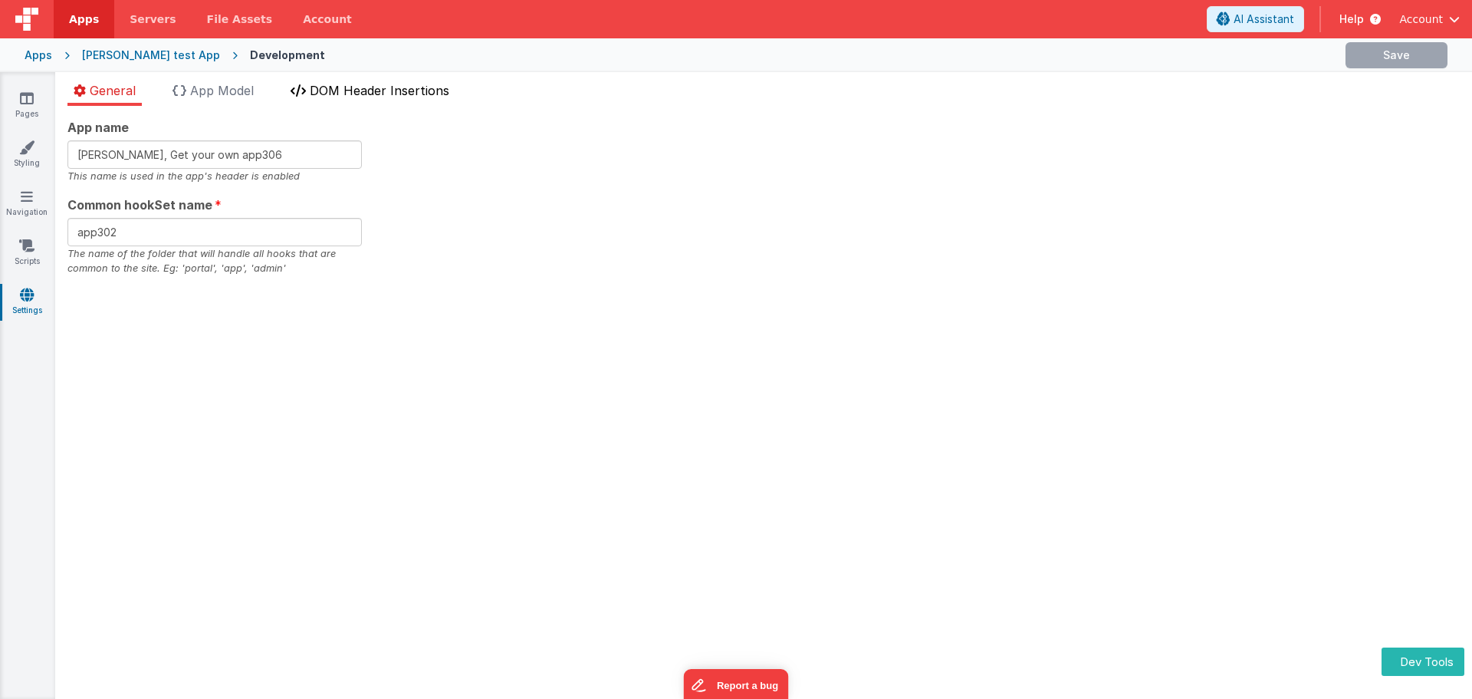
click at [369, 97] on span "DOM Header Insertions" at bounding box center [380, 90] width 140 height 15
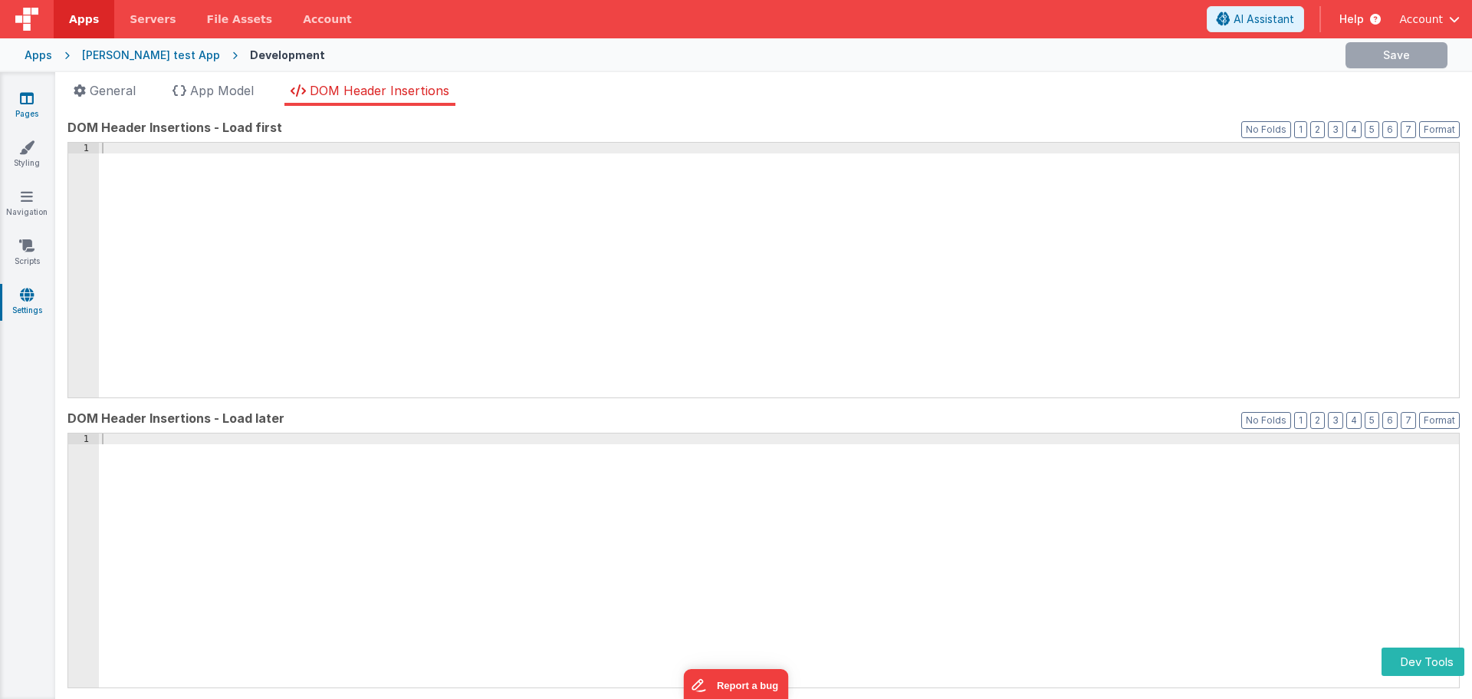
click at [15, 107] on link "Pages" at bounding box center [26, 105] width 55 height 31
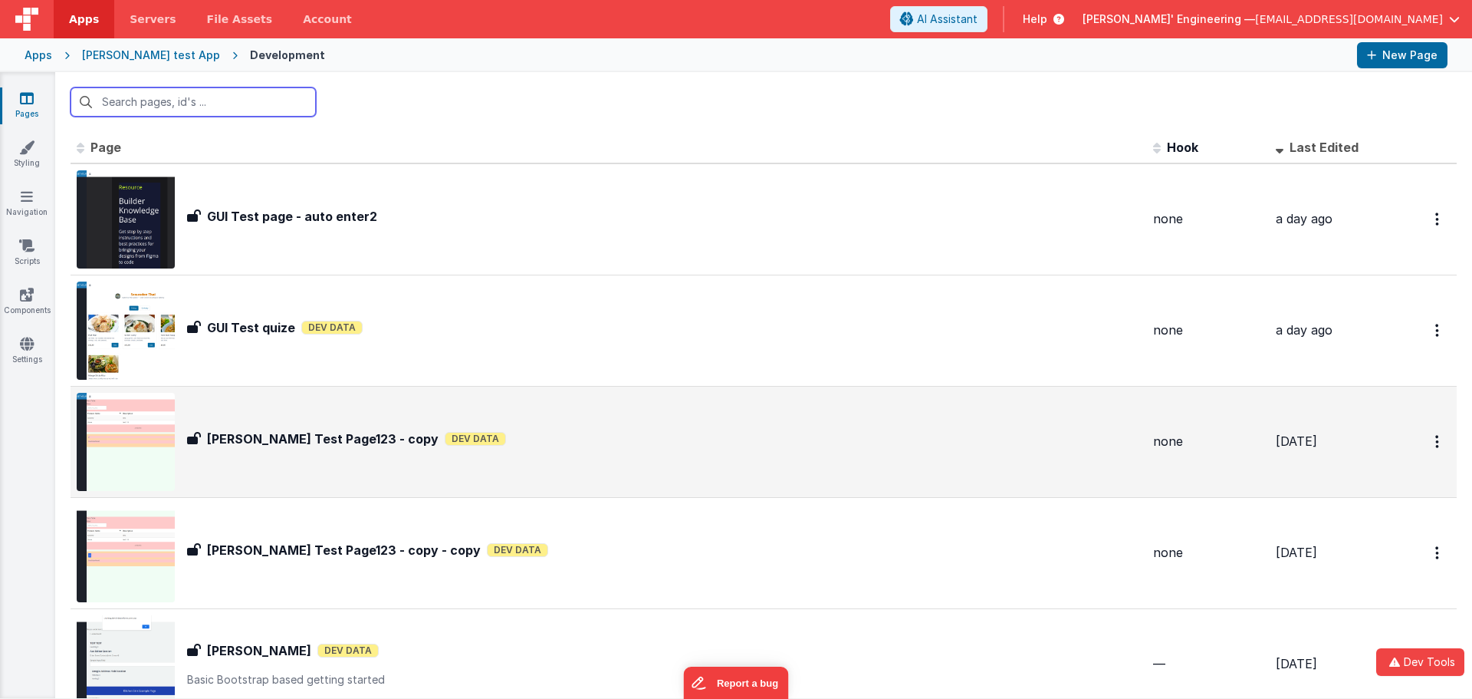
scroll to position [77, 0]
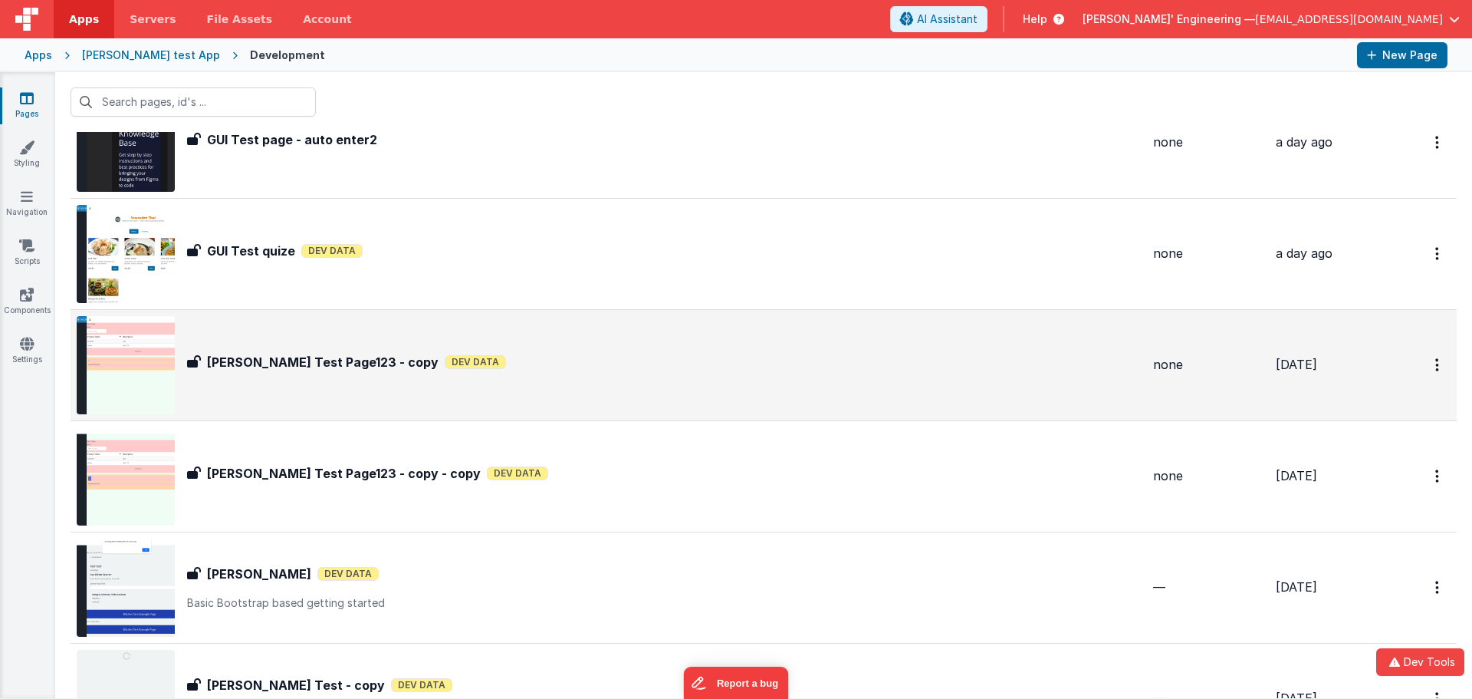
click at [292, 353] on h3 "Mikes Test Page123 - copy" at bounding box center [323, 362] width 232 height 18
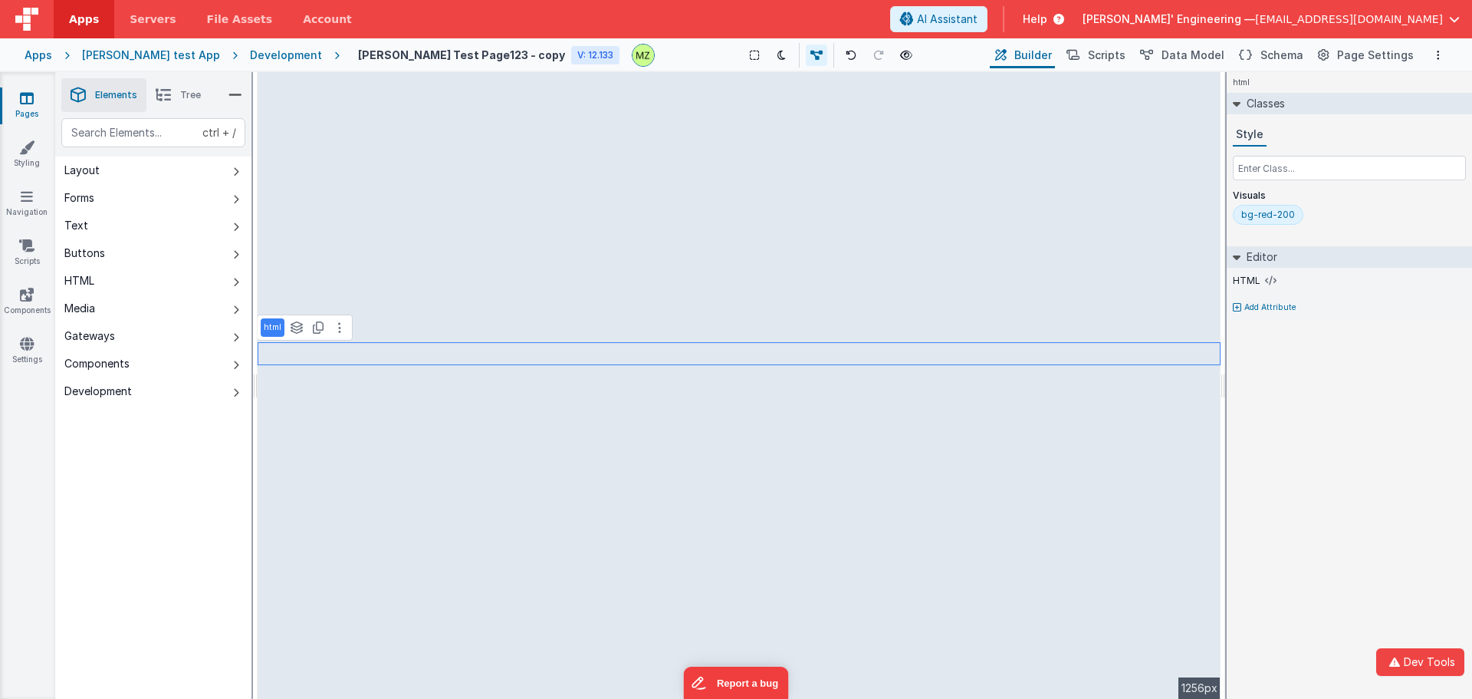
click at [1294, 150] on div "Style Visuals bg-red-200" at bounding box center [1349, 176] width 233 height 107
click at [1307, 166] on input "text" at bounding box center [1349, 168] width 233 height 25
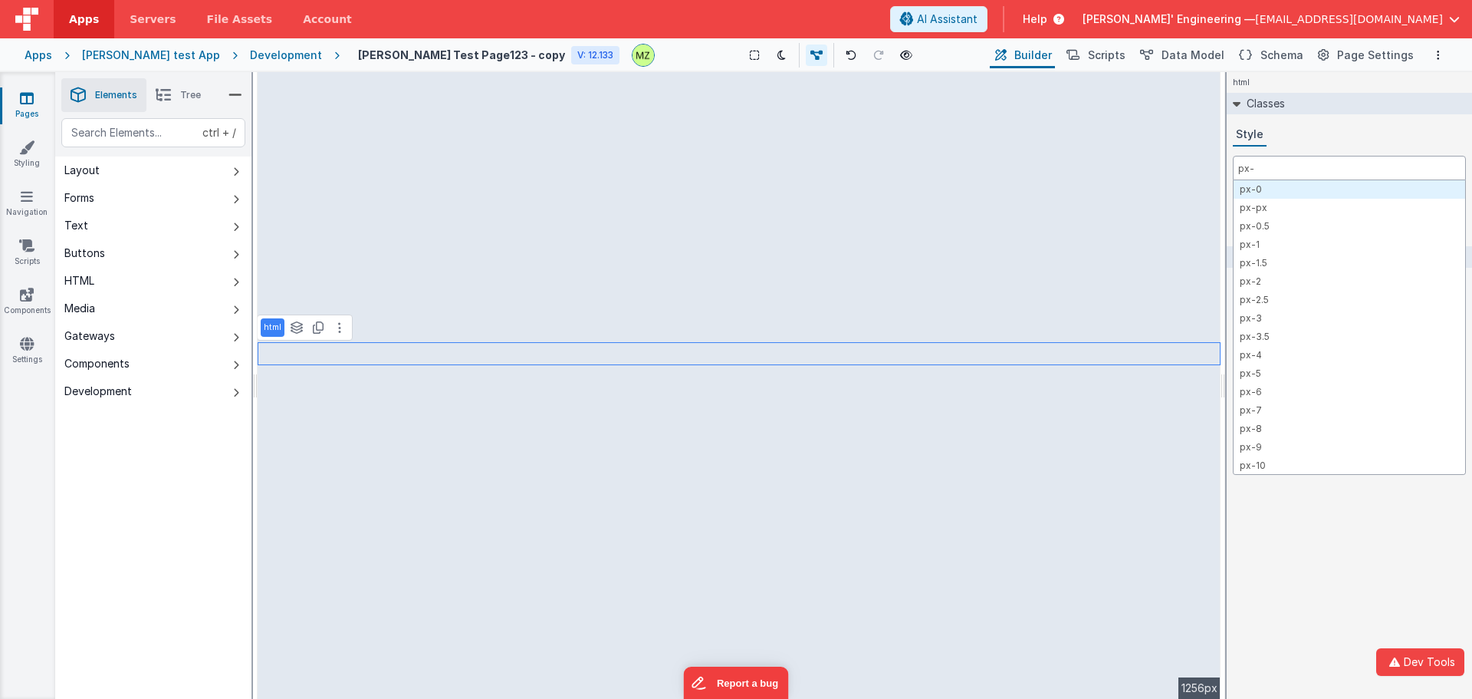
type input "px-4"
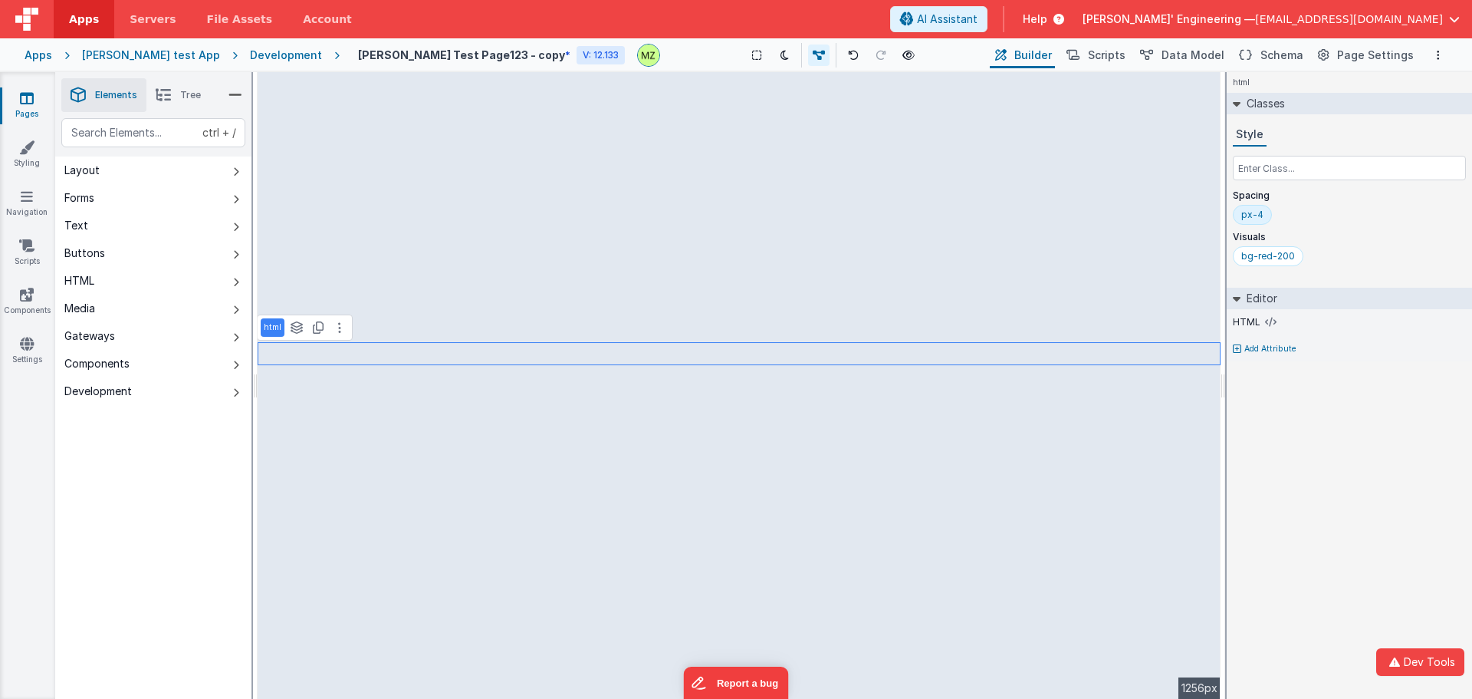
click at [1330, 500] on div "html Classes Style Spacing px-4 Visuals bg-red-200 Editor HTML Add Attribute DE…" at bounding box center [1349, 385] width 245 height 627
click at [140, 364] on button "Components" at bounding box center [153, 364] width 196 height 28
click at [138, 364] on button "Components" at bounding box center [153, 364] width 196 height 28
click at [153, 171] on button "Layout" at bounding box center [153, 170] width 196 height 28
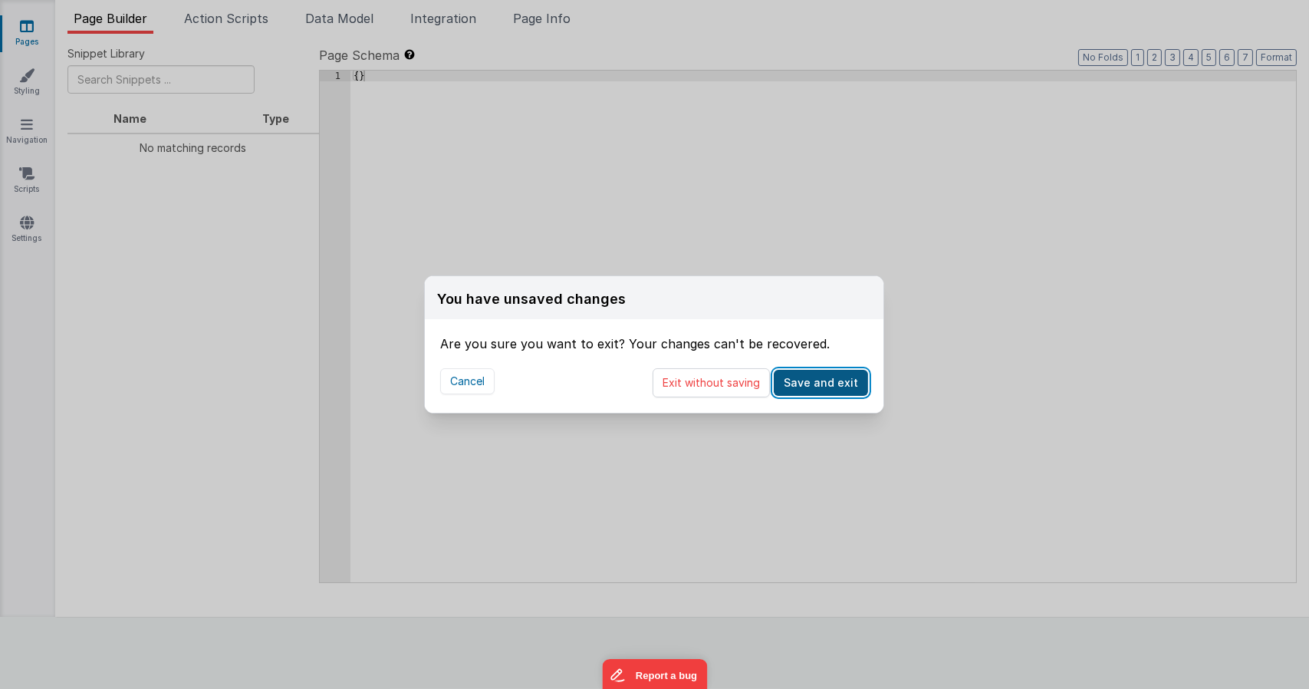
click at [853, 387] on button "Save and exit" at bounding box center [821, 383] width 94 height 26
click at [722, 382] on button "Exit without saving" at bounding box center [711, 382] width 117 height 29
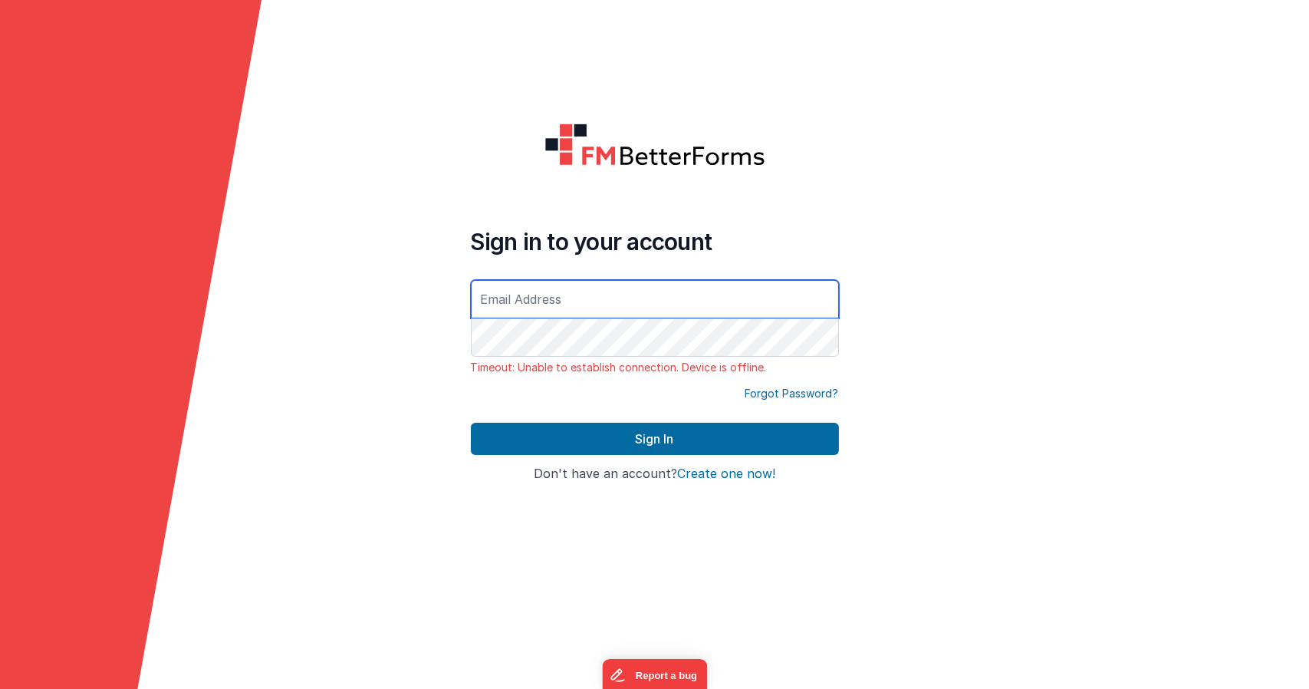
type input "[EMAIL_ADDRESS][DOMAIN_NAME]"
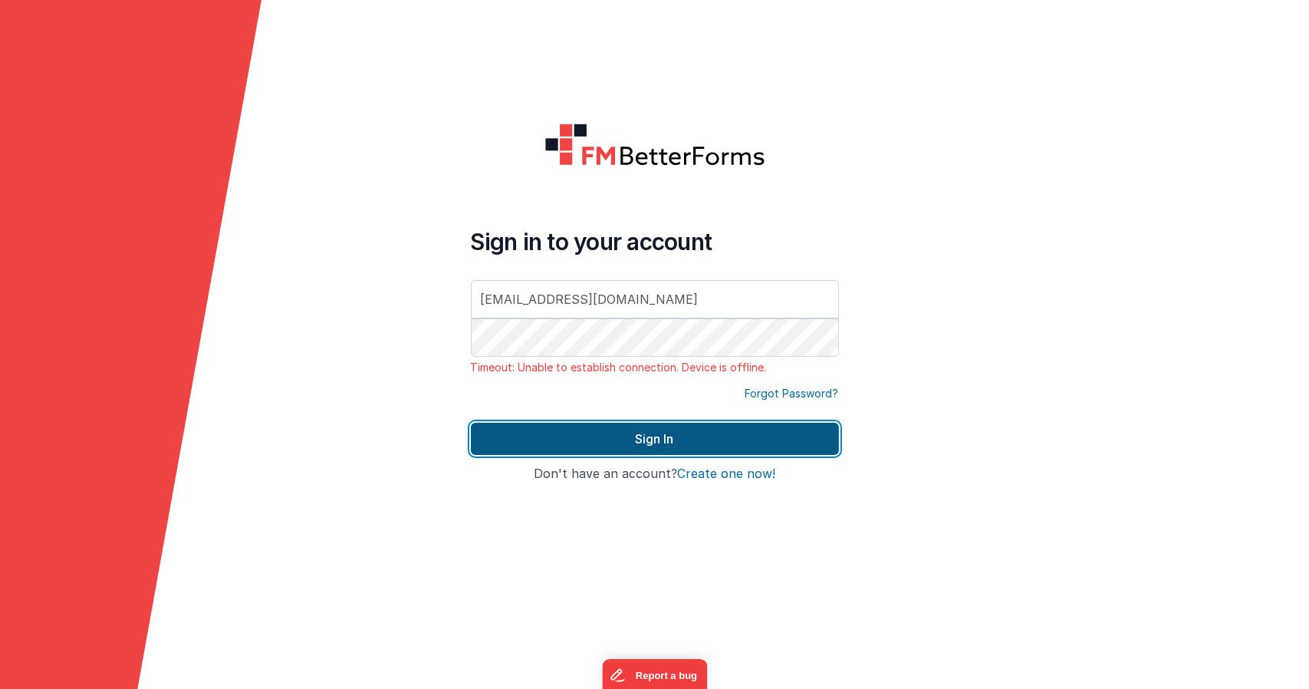
click at [741, 431] on button "Sign In" at bounding box center [655, 439] width 368 height 32
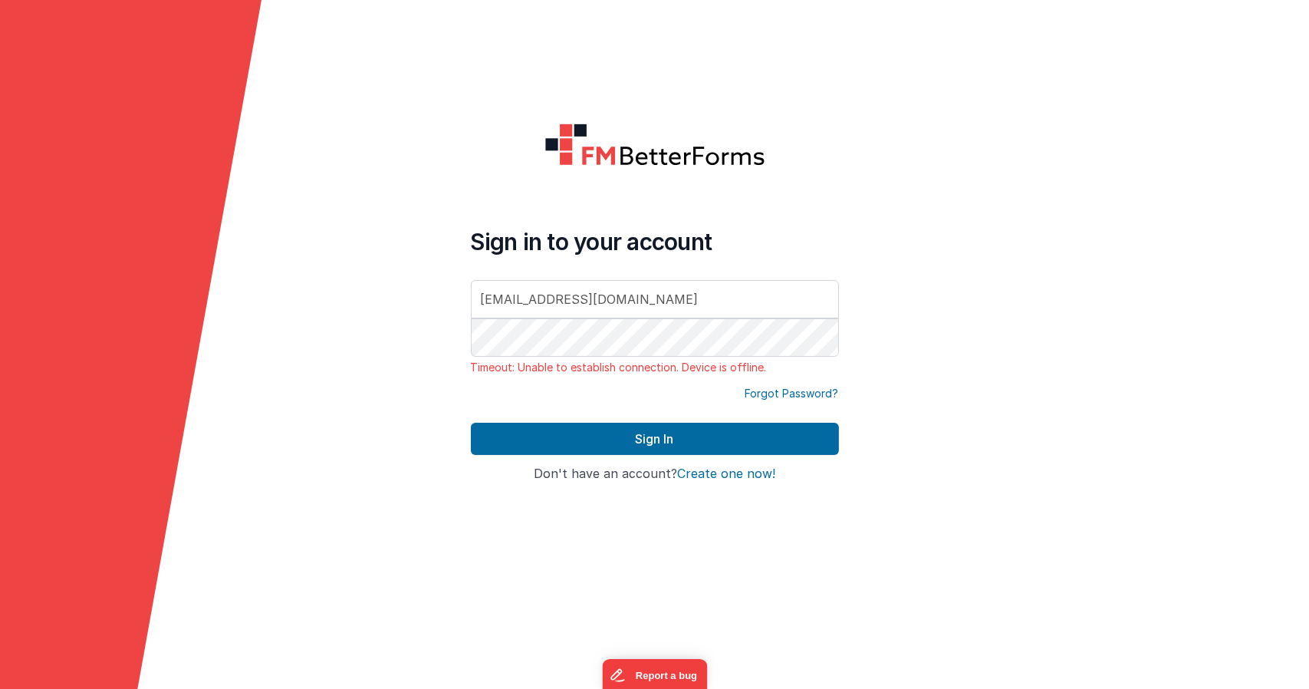
click at [1109, 292] on div at bounding box center [1179, 344] width 262 height 689
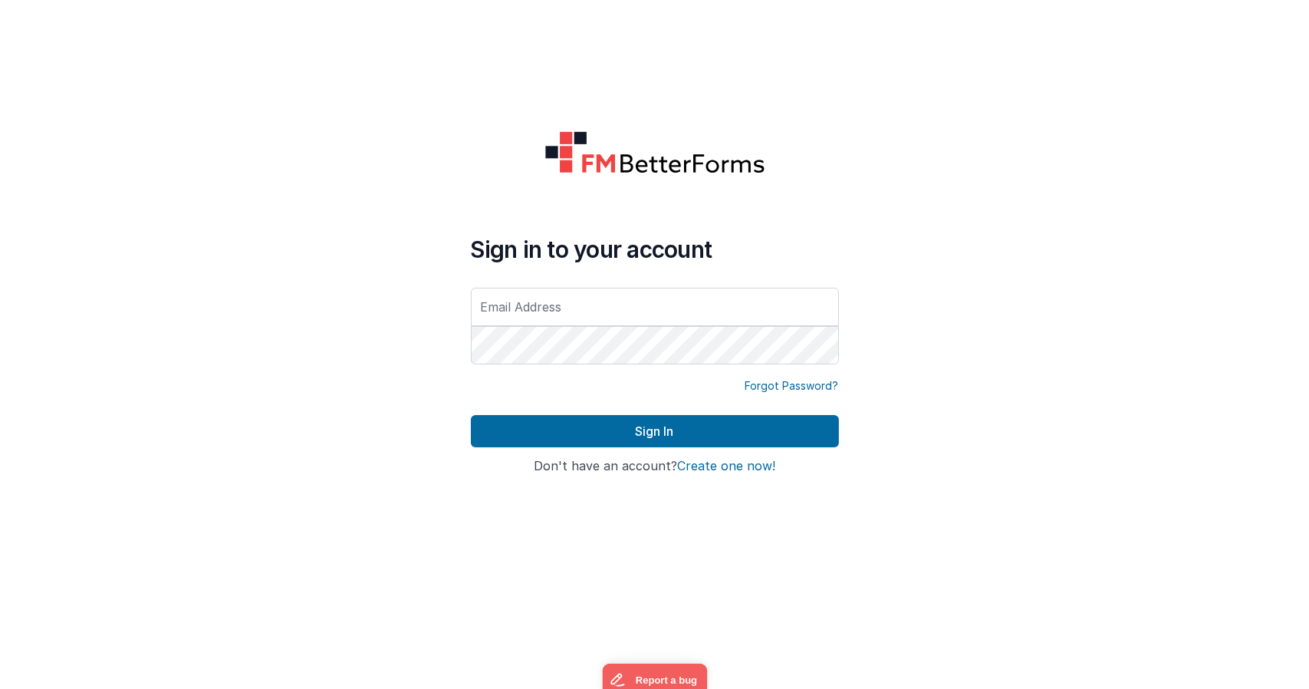
drag, startPoint x: 886, startPoint y: 277, endPoint x: 867, endPoint y: 278, distance: 19.2
click at [886, 277] on form "Sign in to your account Forgot Password? Sign In Sign in with Google Don't have…" at bounding box center [654, 344] width 1309 height 689
click at [722, 291] on input "text" at bounding box center [655, 307] width 368 height 38
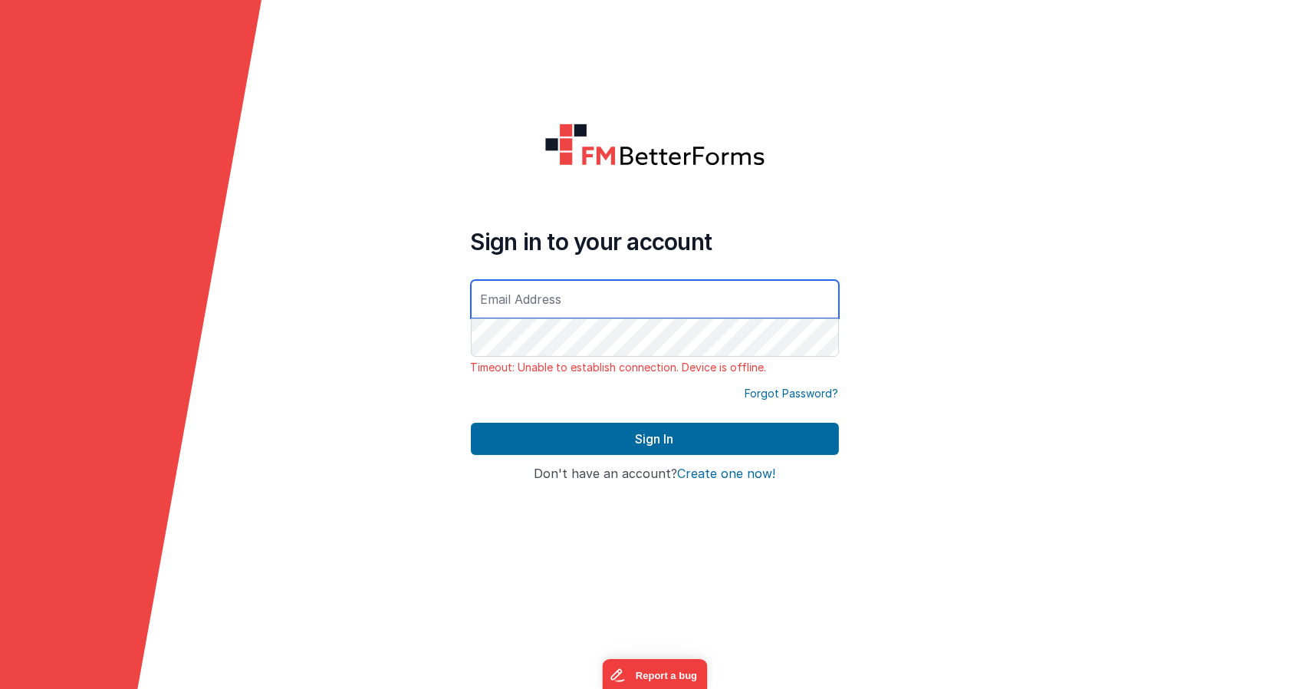
type input "[EMAIL_ADDRESS][DOMAIN_NAME]"
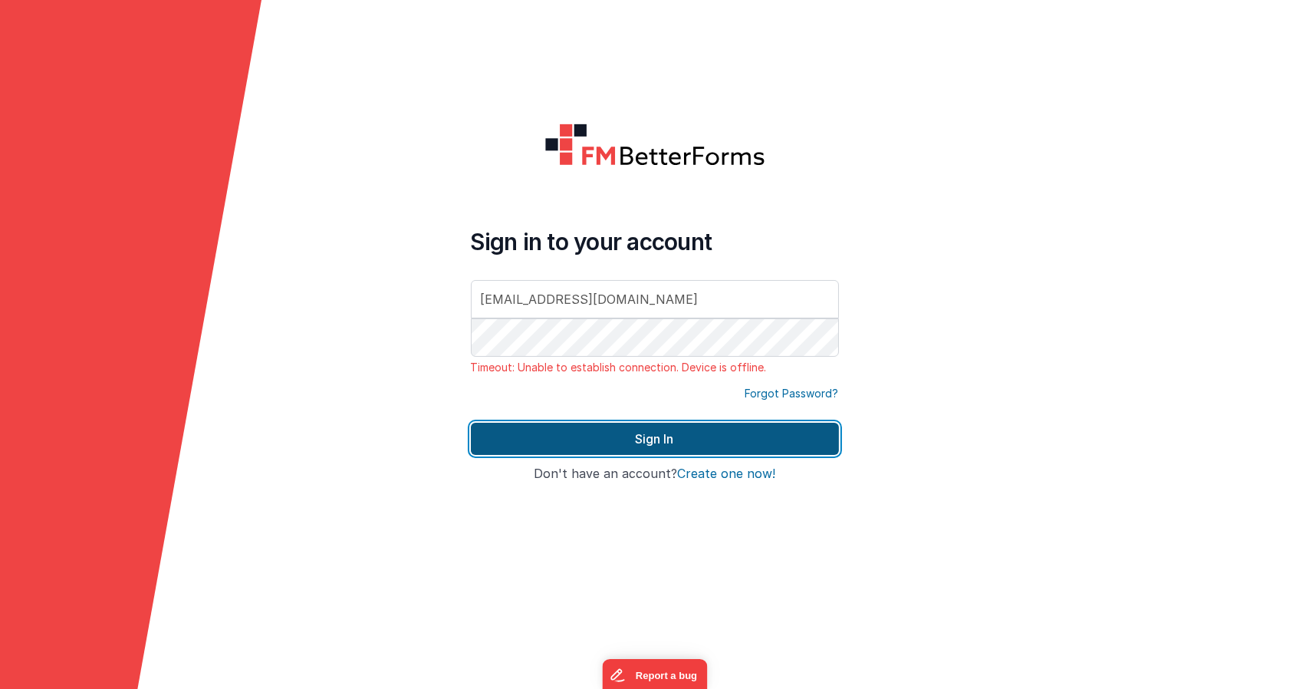
click at [648, 430] on button "Sign In" at bounding box center [655, 439] width 368 height 32
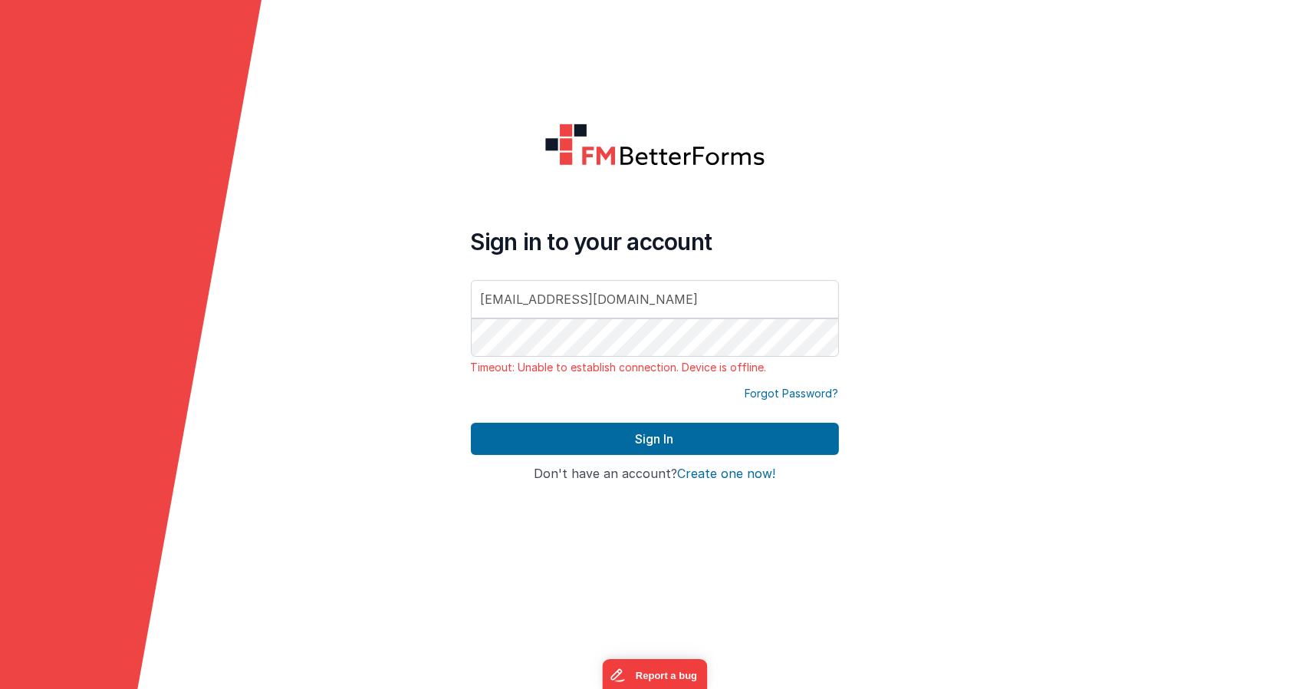
click at [1096, 356] on div at bounding box center [1179, 344] width 262 height 689
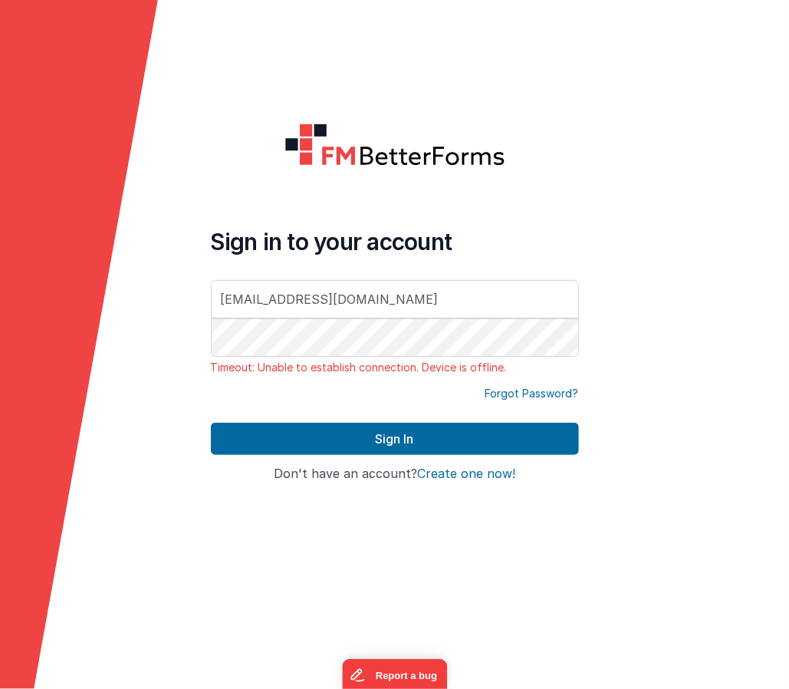
click at [684, 137] on div at bounding box center [710, 344] width 158 height 689
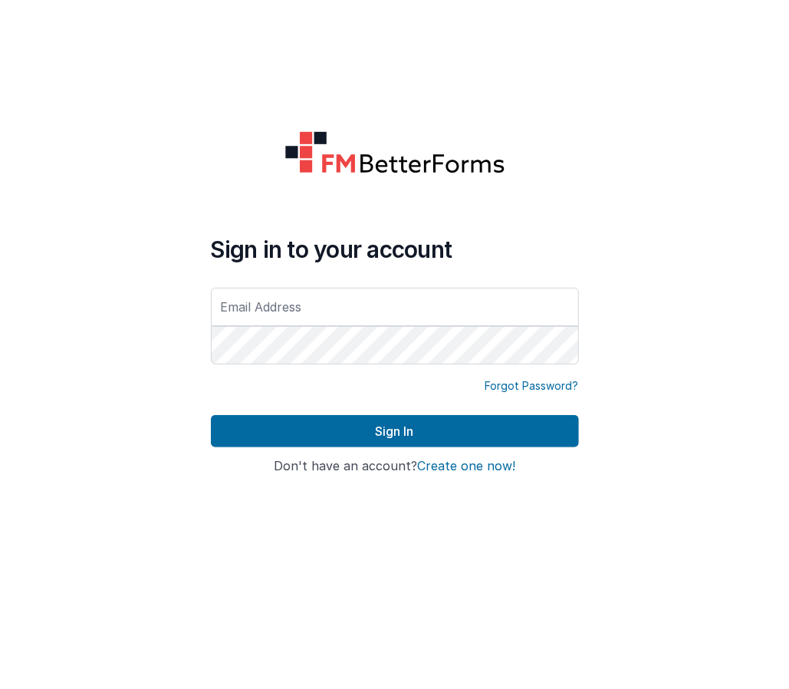
click at [733, 172] on div at bounding box center [710, 344] width 158 height 689
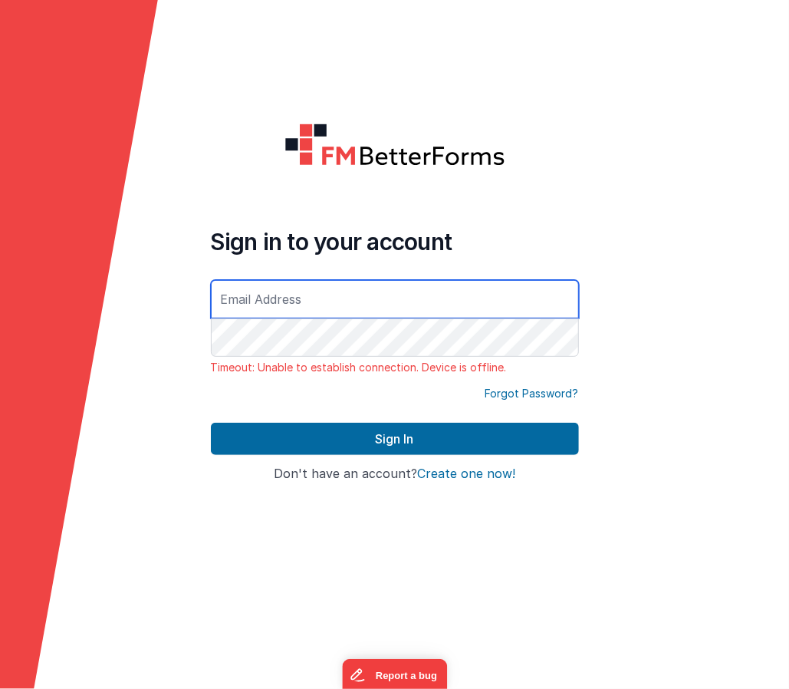
click at [525, 308] on input "text" at bounding box center [395, 299] width 368 height 38
type input "[EMAIL_ADDRESS][DOMAIN_NAME]"
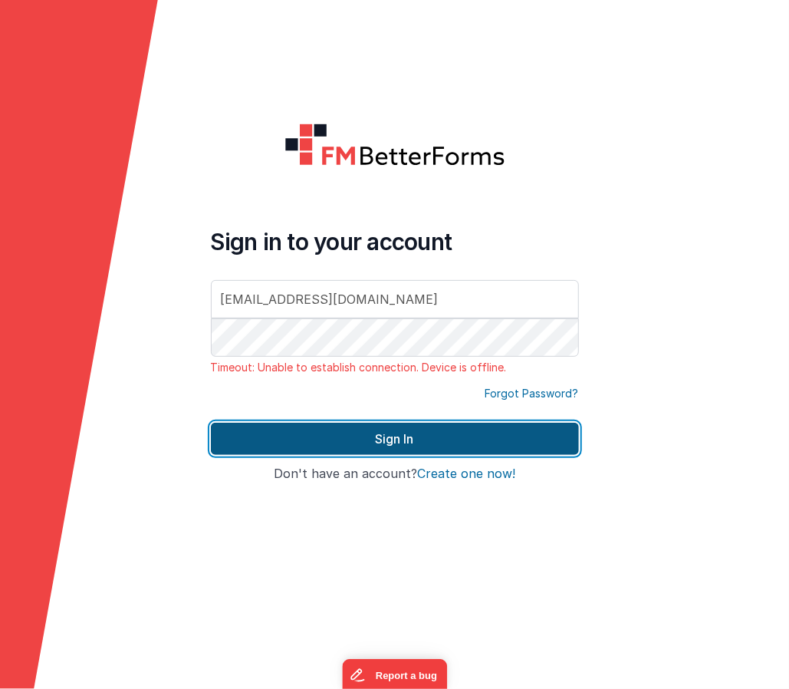
click at [427, 439] on button "Sign In" at bounding box center [395, 439] width 368 height 32
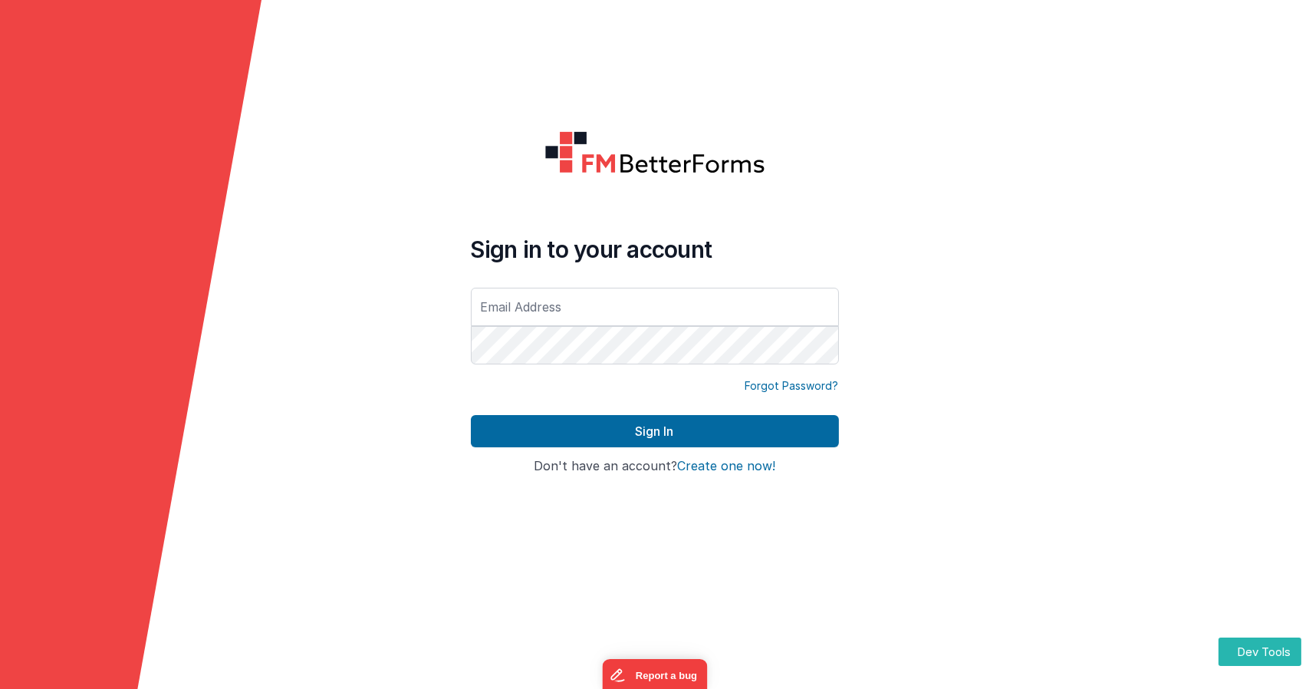
type input "[EMAIL_ADDRESS][DOMAIN_NAME]"
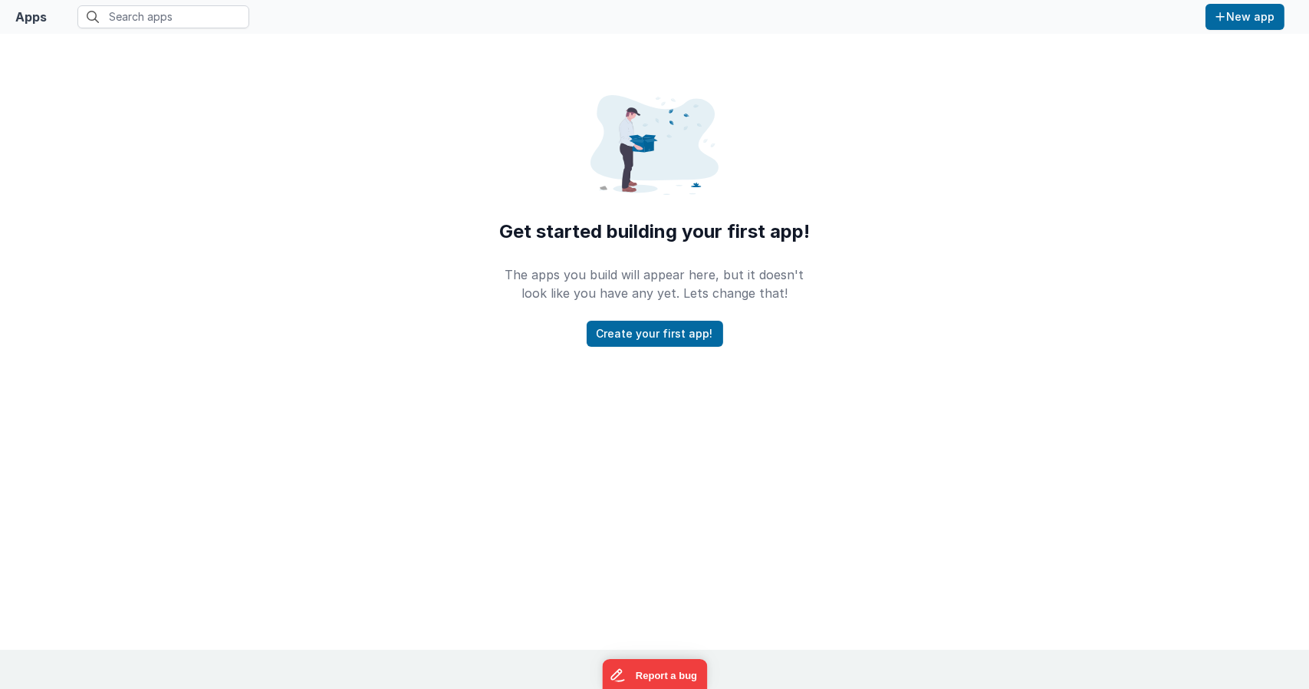
click at [436, 288] on div "Get started building your first app! The apps you build will appear here, but i…" at bounding box center [654, 198] width 1309 height 328
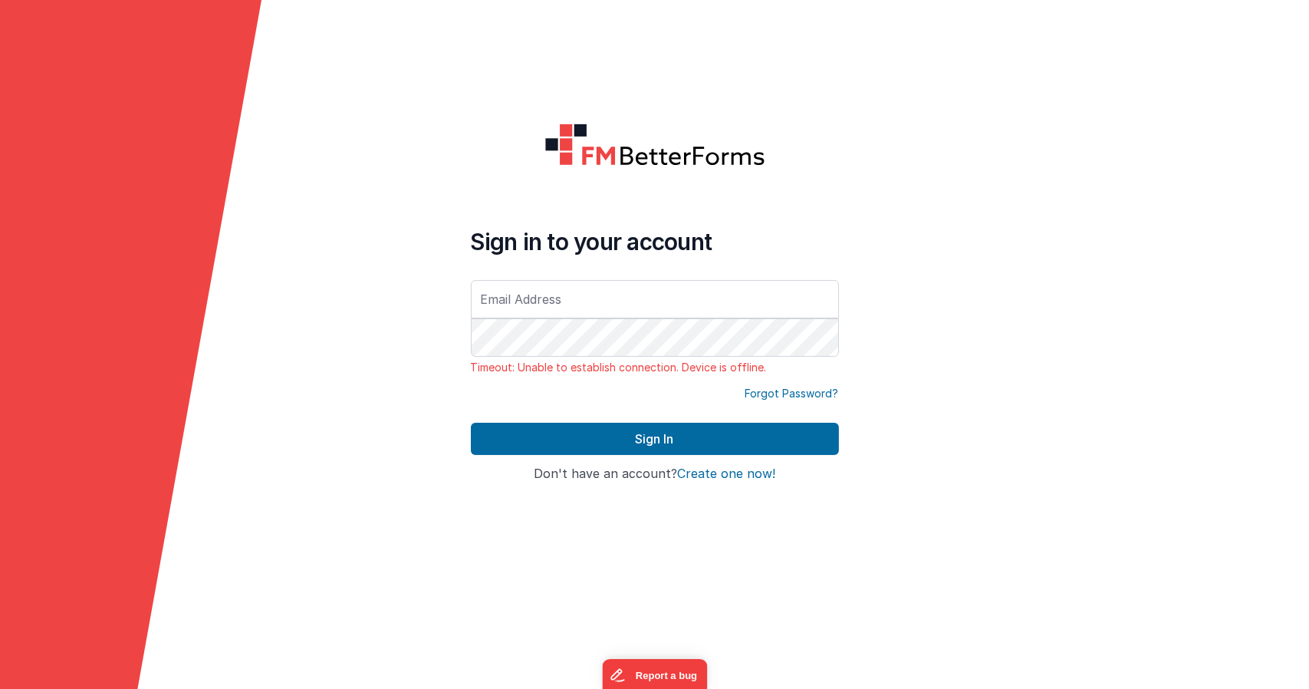
click at [294, 220] on form "Sign in to your account Timeout: Unable to establish connection. Device is offl…" at bounding box center [654, 344] width 1309 height 689
